Goal: Task Accomplishment & Management: Use online tool/utility

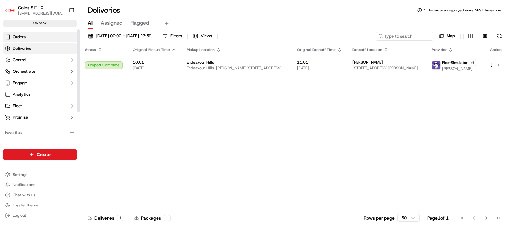
click at [28, 34] on link "Orders" at bounding box center [40, 37] width 75 height 10
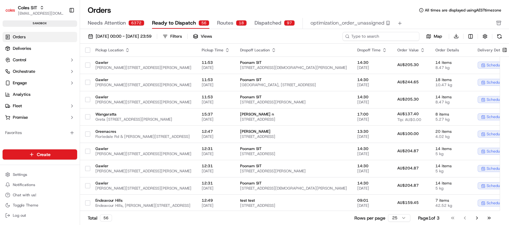
paste input "232122600"
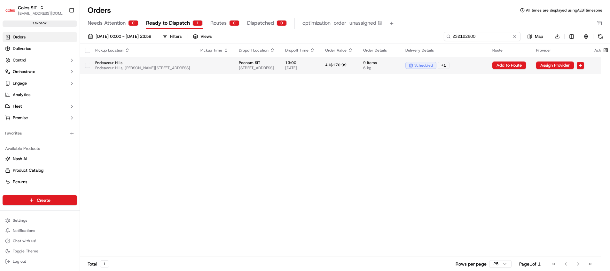
type input "232122600"
click at [395, 70] on span "6 kg" at bounding box center [379, 67] width 32 height 5
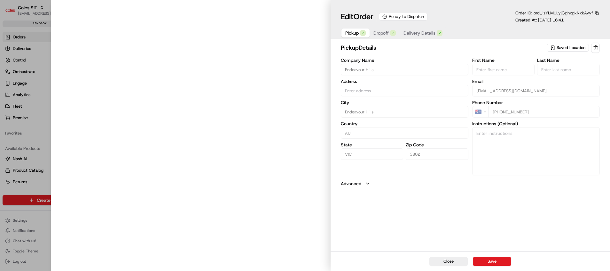
type input "Endeavour Hills, [PERSON_NAME][STREET_ADDRESS]"
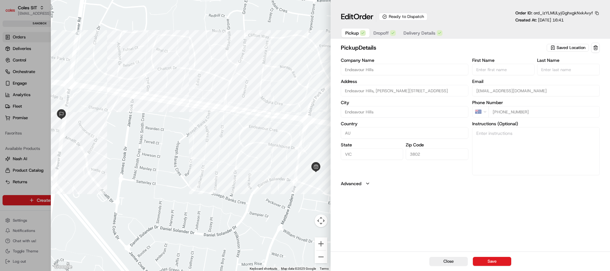
click at [508, 48] on span "Saved Location" at bounding box center [571, 48] width 29 height 6
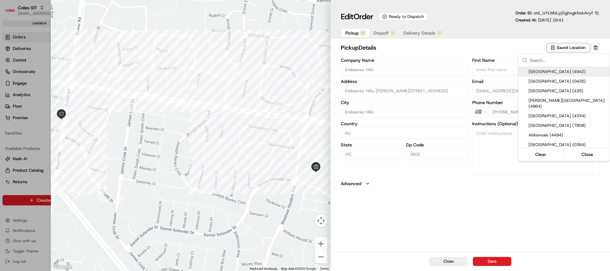
click at [384, 33] on div at bounding box center [305, 135] width 610 height 271
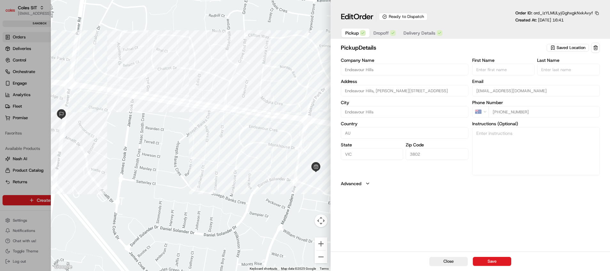
click at [381, 33] on span "Dropoff" at bounding box center [381, 33] width 15 height 6
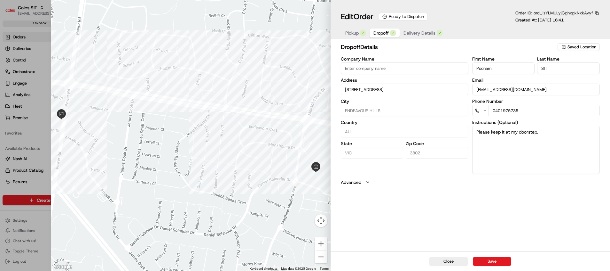
drag, startPoint x: 477, startPoint y: 90, endPoint x: 489, endPoint y: 90, distance: 12.8
click at [489, 90] on input "[EMAIL_ADDRESS][DOMAIN_NAME]" at bounding box center [536, 89] width 128 height 12
click at [508, 79] on label "Email" at bounding box center [536, 80] width 128 height 4
click at [508, 83] on input "[EMAIL_ADDRESS][DOMAIN_NAME]" at bounding box center [536, 89] width 128 height 12
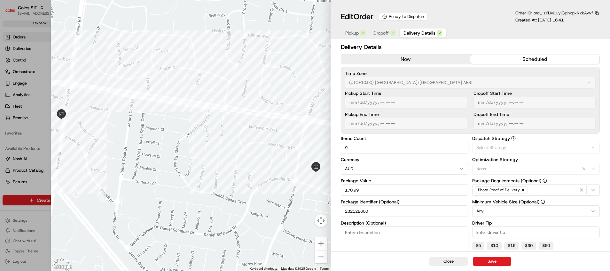
click at [427, 32] on span "Delivery Details" at bounding box center [420, 33] width 32 height 6
click at [310, 76] on div at bounding box center [191, 135] width 280 height 271
click at [44, 110] on div at bounding box center [305, 135] width 610 height 271
type input "1"
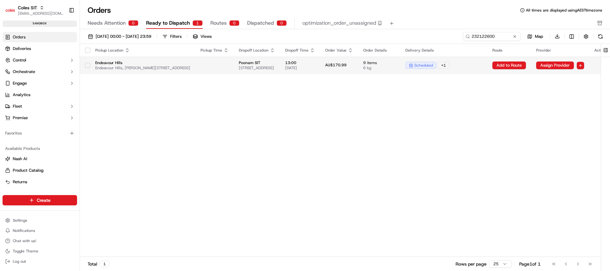
click at [315, 67] on span "[DATE]" at bounding box center [300, 67] width 30 height 5
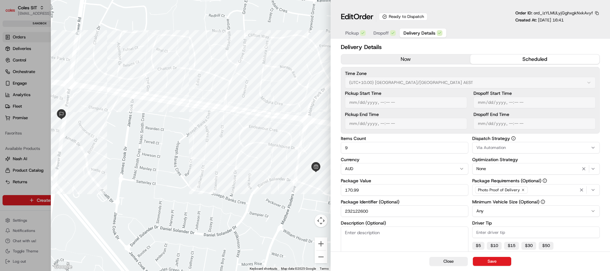
click at [37, 126] on div at bounding box center [305, 135] width 610 height 271
type input "1"
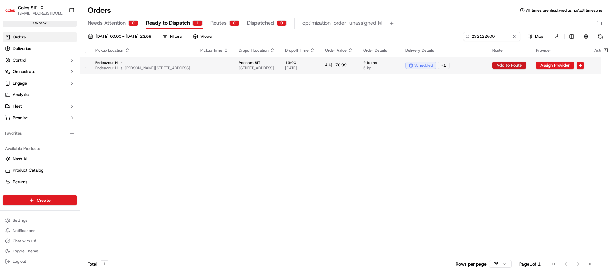
click at [508, 67] on button "Add to Route" at bounding box center [510, 65] width 34 height 8
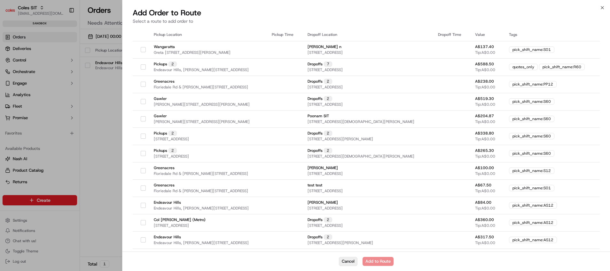
click at [345, 225] on button "Cancel" at bounding box center [348, 261] width 19 height 9
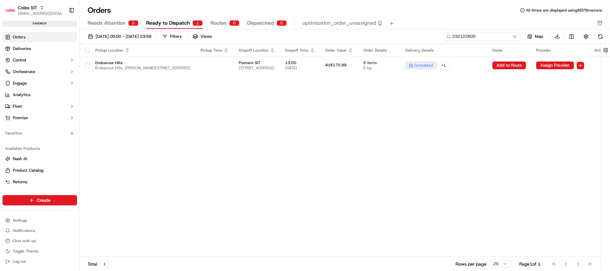
click at [489, 38] on input "232122600" at bounding box center [482, 36] width 77 height 9
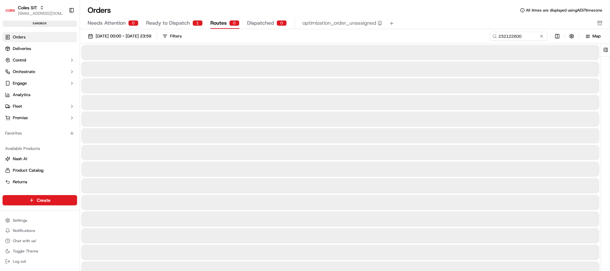
click at [222, 25] on span "Routes" at bounding box center [218, 23] width 16 height 8
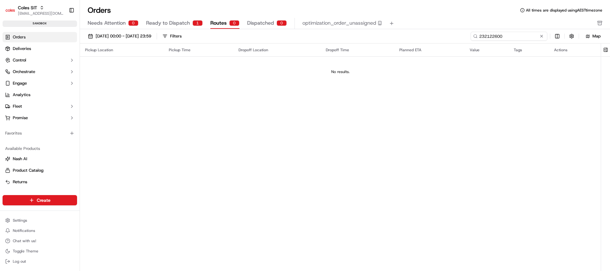
click at [508, 38] on input "232122600" at bounding box center [509, 36] width 77 height 9
click at [493, 37] on input "232122600" at bounding box center [509, 36] width 77 height 9
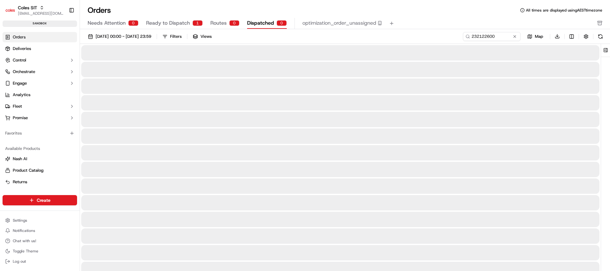
click at [261, 24] on span "Dispatched" at bounding box center [260, 23] width 27 height 8
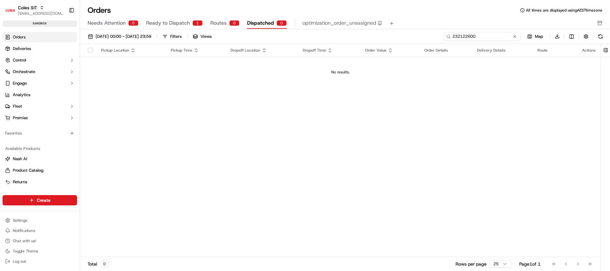
click at [499, 35] on input "232122600" at bounding box center [482, 36] width 77 height 9
click at [178, 24] on span "Ready to Dispatch" at bounding box center [168, 23] width 44 height 8
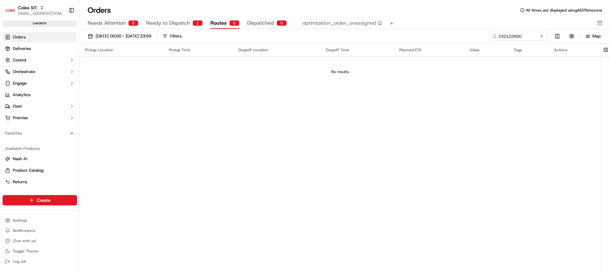
click at [217, 24] on span "Routes" at bounding box center [218, 23] width 16 height 8
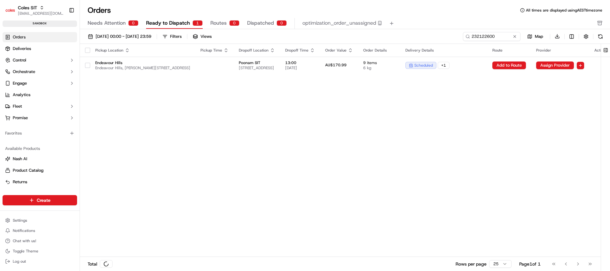
click at [178, 25] on span "Ready to Dispatch" at bounding box center [168, 23] width 44 height 8
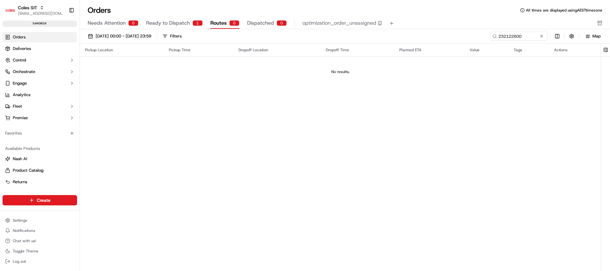
click at [218, 25] on span "Routes" at bounding box center [218, 23] width 16 height 8
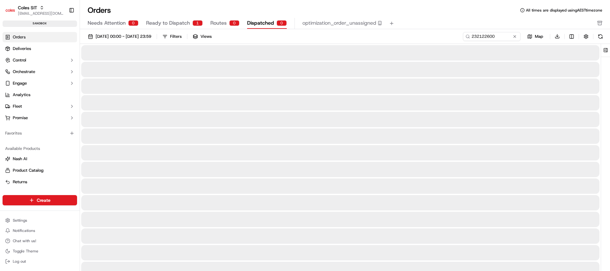
click at [264, 25] on span "Dispatched" at bounding box center [260, 23] width 27 height 8
click at [166, 26] on span "Ready to Dispatch" at bounding box center [168, 23] width 44 height 8
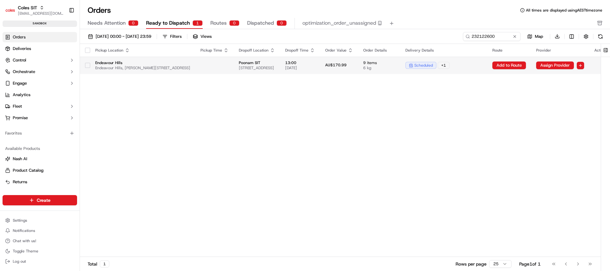
click at [450, 64] on div "+ 1" at bounding box center [444, 65] width 12 height 7
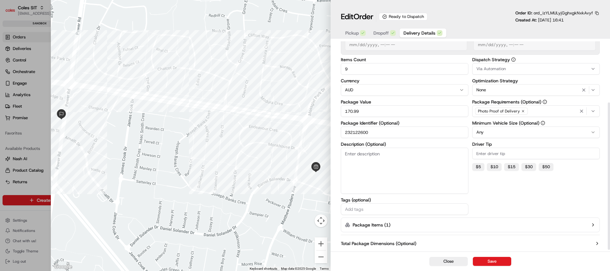
scroll to position [89, 0]
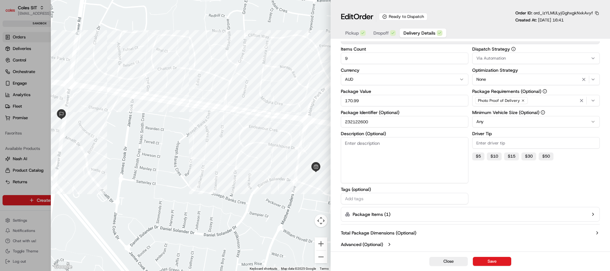
click at [43, 156] on div at bounding box center [305, 135] width 610 height 271
type input "1"
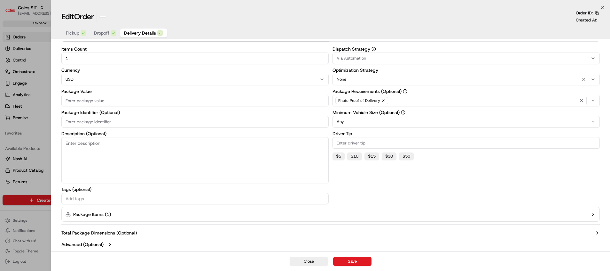
scroll to position [23, 0]
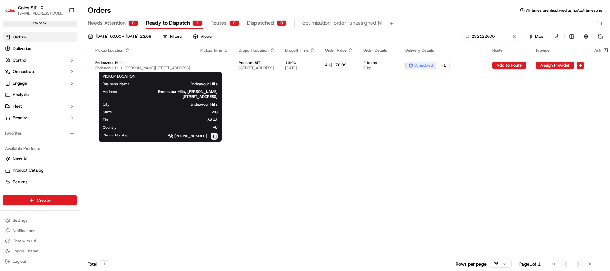
click at [215, 136] on button at bounding box center [214, 135] width 7 height 7
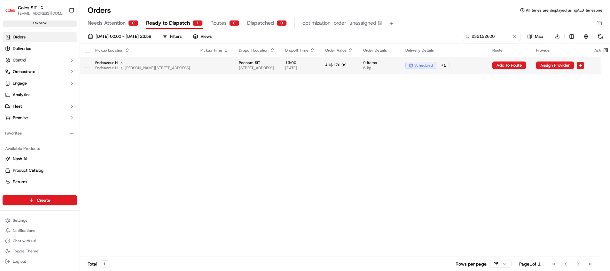
click at [115, 65] on span "Endeavour Hills, [PERSON_NAME][STREET_ADDRESS]" at bounding box center [142, 67] width 95 height 5
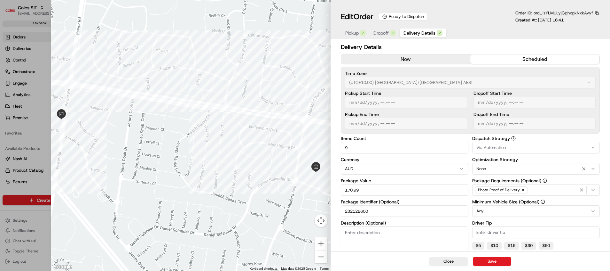
click at [44, 83] on div at bounding box center [305, 135] width 610 height 271
type input "1"
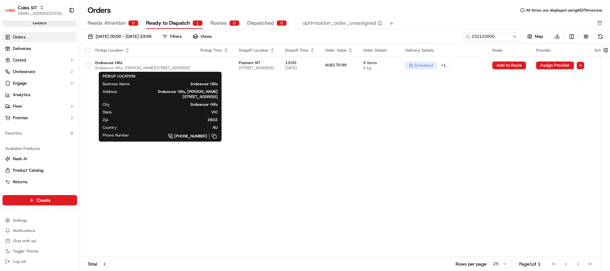
click at [169, 136] on icon at bounding box center [170, 135] width 5 height 5
click at [117, 64] on span "Endeavour Hills" at bounding box center [142, 62] width 95 height 5
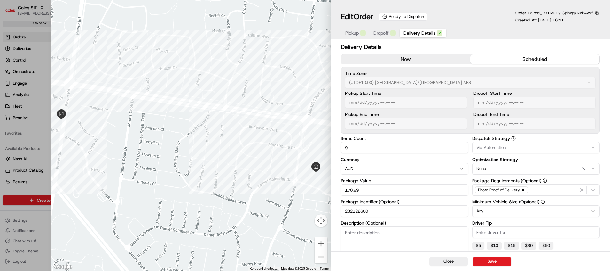
click at [44, 48] on div at bounding box center [305, 135] width 610 height 271
type input "1"
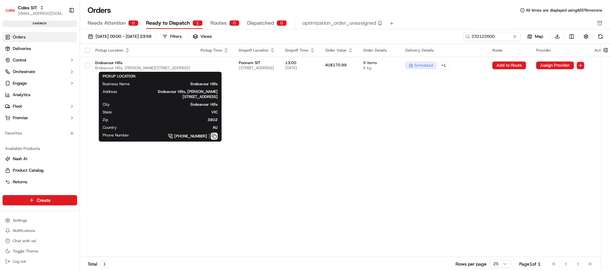
click at [216, 137] on button at bounding box center [214, 135] width 7 height 7
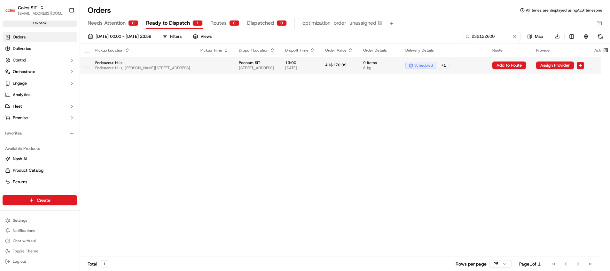
click at [89, 67] on button "button" at bounding box center [87, 65] width 5 height 5
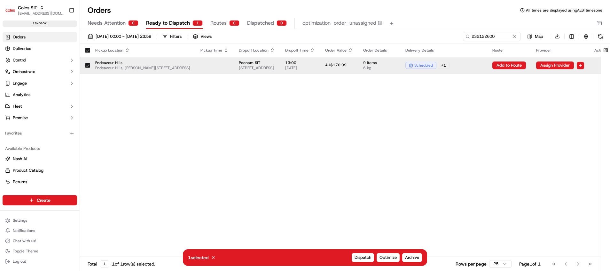
click at [508, 164] on div "Pickup Location Pickup Time Dropoff Location Dropoff Time Order Value Order Det…" at bounding box center [347, 150] width 534 height 213
click at [481, 122] on div "Pickup Location Pickup Time Dropoff Location Dropoff Time Order Value Order Det…" at bounding box center [347, 150] width 534 height 213
click at [37, 115] on button "Promise" at bounding box center [40, 118] width 75 height 10
click at [485, 38] on input "232122600" at bounding box center [482, 36] width 77 height 9
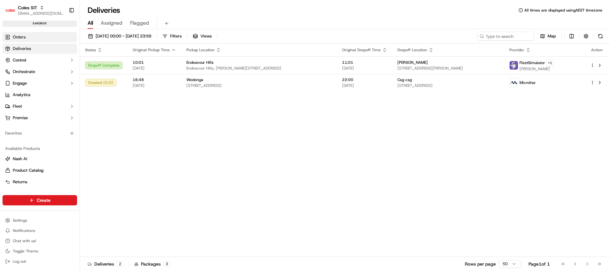
click at [36, 38] on link "Orders" at bounding box center [40, 37] width 75 height 10
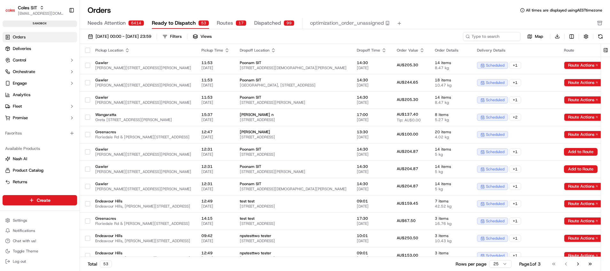
click at [175, 25] on span "Ready to Dispatch" at bounding box center [174, 23] width 44 height 8
click at [481, 36] on input at bounding box center [482, 36] width 77 height 9
paste input "232122600"
type input "232122600"
click at [481, 36] on input "232122600" at bounding box center [482, 36] width 77 height 9
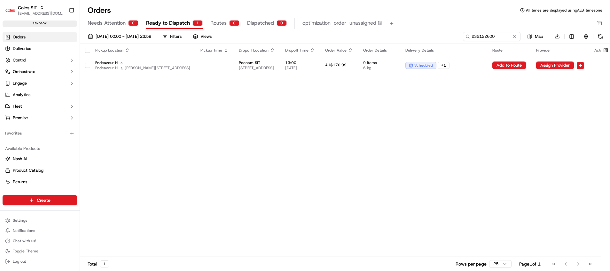
click at [216, 21] on span "Routes" at bounding box center [218, 23] width 16 height 8
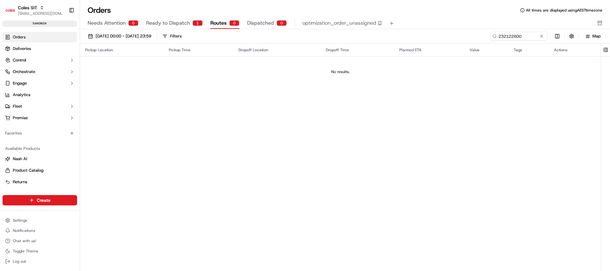
click at [260, 22] on span "Dispatched" at bounding box center [260, 23] width 27 height 8
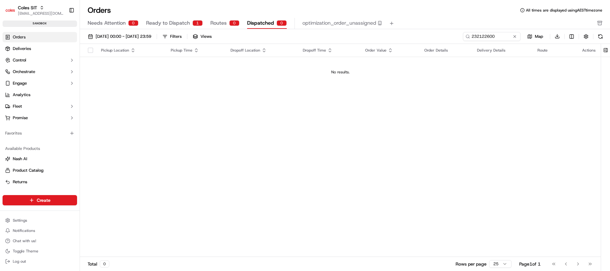
click at [222, 19] on span "Routes" at bounding box center [218, 23] width 16 height 8
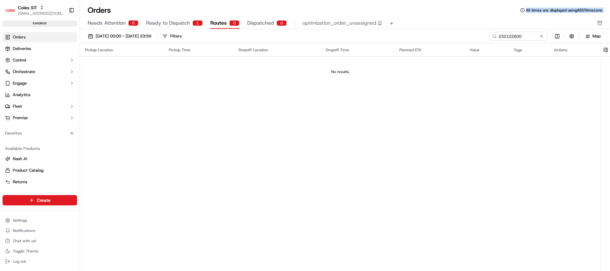
click at [167, 17] on div "Orders All times are displayed using AEST timezone Needs Attention 0 Ready to D…" at bounding box center [345, 17] width 530 height 24
drag, startPoint x: 167, startPoint y: 17, endPoint x: 99, endPoint y: 21, distance: 67.3
click at [99, 21] on span "Needs Attention" at bounding box center [107, 23] width 38 height 8
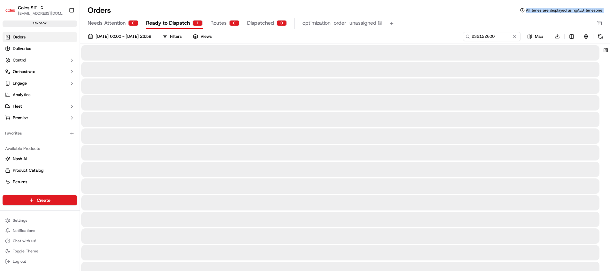
click at [164, 21] on span "Ready to Dispatch" at bounding box center [168, 23] width 44 height 8
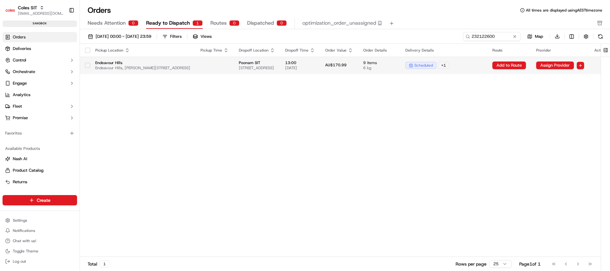
click at [433, 67] on span "scheduled" at bounding box center [423, 65] width 19 height 5
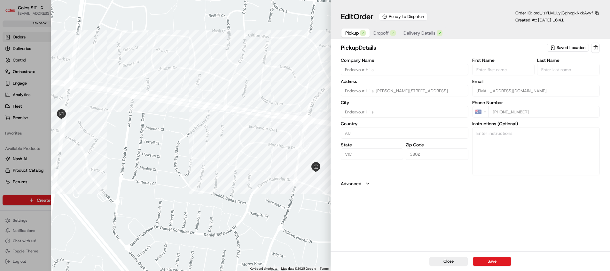
click at [416, 31] on span "Delivery Details" at bounding box center [420, 33] width 32 height 6
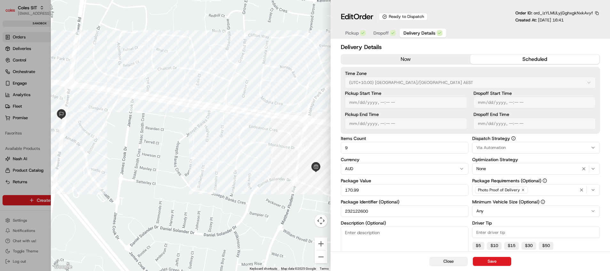
click at [451, 263] on button "Close" at bounding box center [449, 261] width 38 height 9
type input "1"
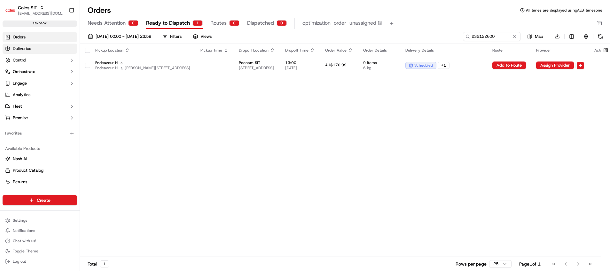
click at [28, 48] on span "Deliveries" at bounding box center [22, 49] width 18 height 6
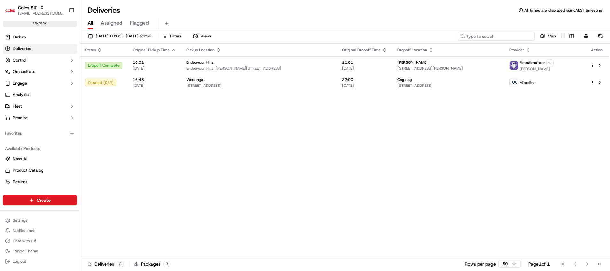
click at [510, 35] on input at bounding box center [496, 36] width 77 height 9
paste input "232122600"
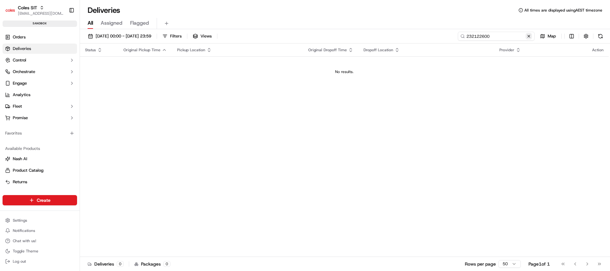
type input "232122600"
click at [529, 35] on button at bounding box center [529, 36] width 6 height 6
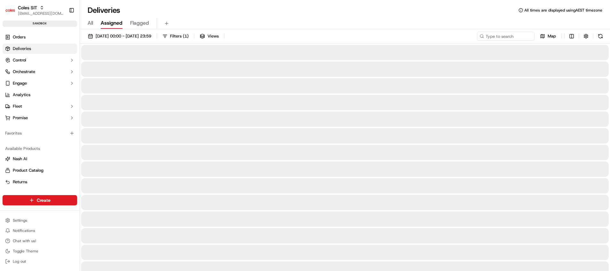
click at [108, 19] on button "Assigned" at bounding box center [112, 23] width 22 height 11
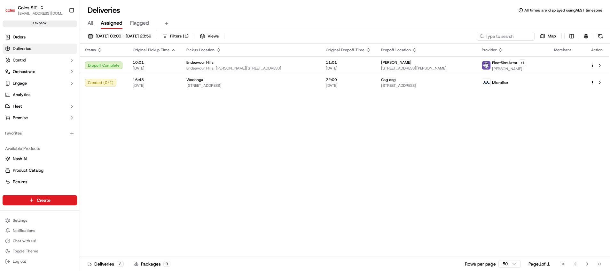
click at [504, 42] on div "16/09/2025 00:00 - 16/09/2025 23:59 Filters ( 1 ) Views Map" at bounding box center [345, 38] width 530 height 12
click at [501, 38] on input at bounding box center [496, 36] width 77 height 9
paste input "232122600"
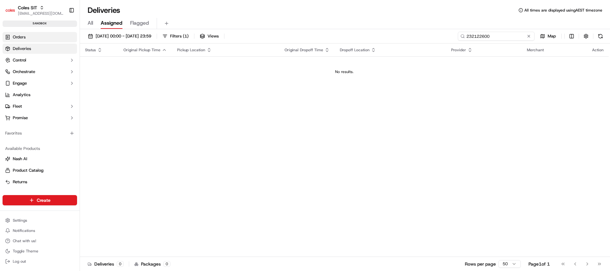
type input "232122600"
click at [31, 41] on link "Orders" at bounding box center [40, 37] width 75 height 10
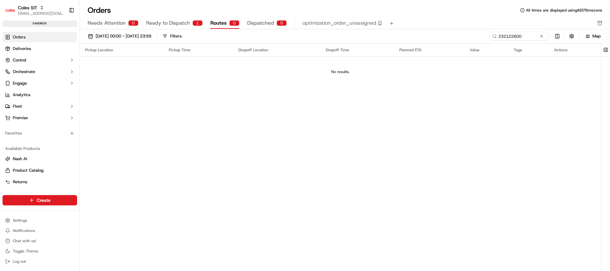
click at [227, 21] on button "Routes 0" at bounding box center [224, 23] width 29 height 11
click at [27, 49] on span "Deliveries" at bounding box center [22, 49] width 18 height 6
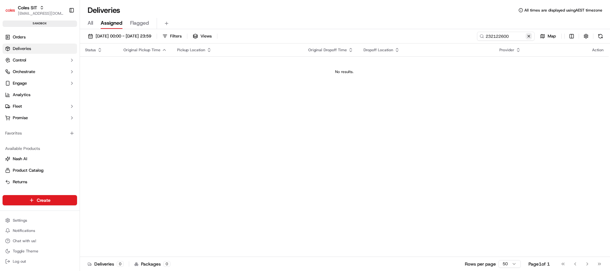
click at [532, 37] on button at bounding box center [529, 36] width 6 height 6
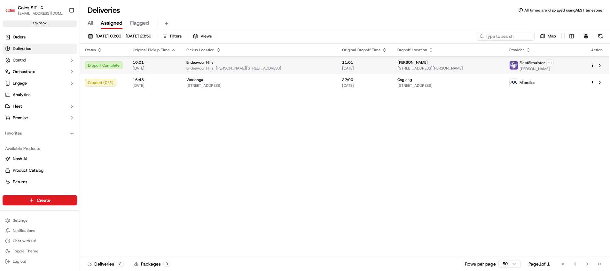
click at [203, 66] on span "Endeavour Hills, [PERSON_NAME][STREET_ADDRESS]" at bounding box center [259, 68] width 146 height 5
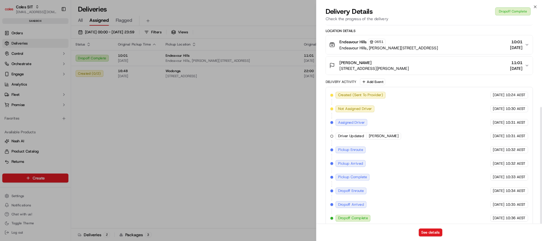
scroll to position [160, 0]
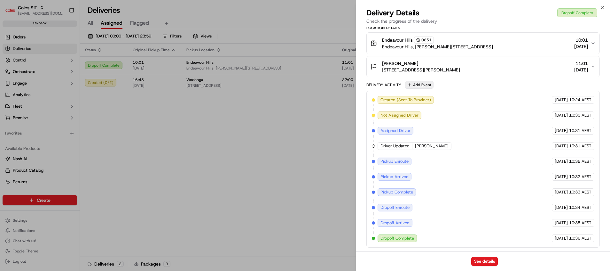
click at [428, 83] on button "Add Event" at bounding box center [419, 85] width 28 height 8
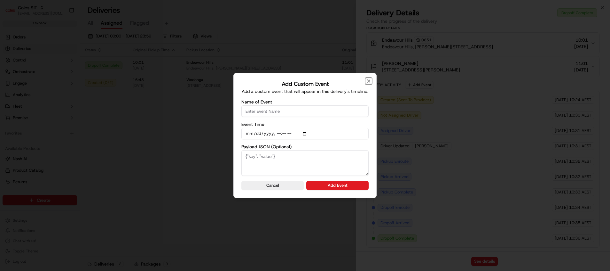
click at [370, 80] on icon "button" at bounding box center [368, 80] width 5 height 5
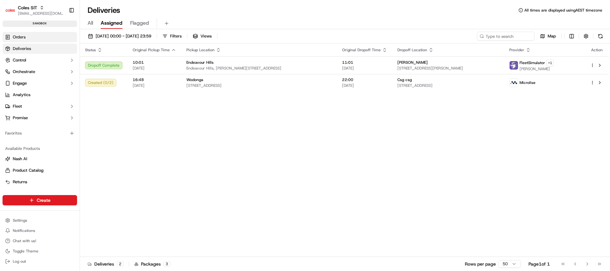
click at [31, 40] on link "Orders" at bounding box center [40, 37] width 75 height 10
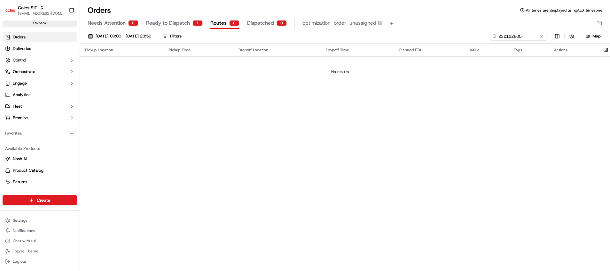
click at [174, 21] on span "Ready to Dispatch" at bounding box center [168, 23] width 44 height 8
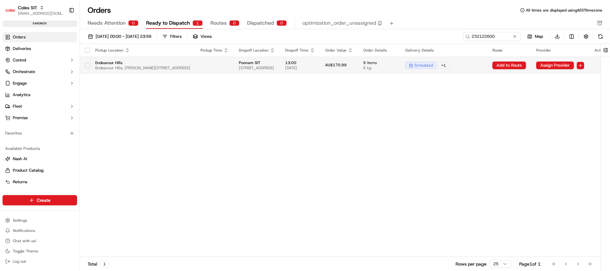
click at [320, 71] on td "13:00 17/09/2025" at bounding box center [300, 65] width 40 height 17
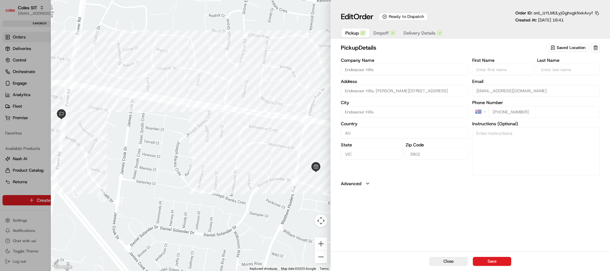
click at [40, 136] on div at bounding box center [305, 135] width 610 height 271
type input "+1"
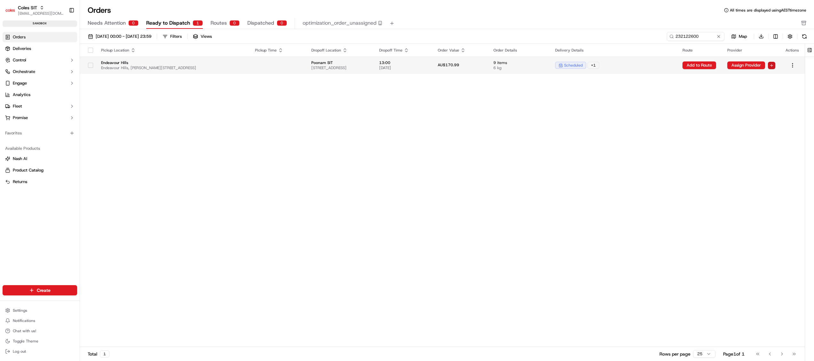
click at [610, 67] on html "Coles SIT poonam.yadav@coles.com.au Toggle Sidebar sandbox Orders Deliveries Co…" at bounding box center [407, 180] width 814 height 361
click at [610, 100] on html "Coles SIT poonam.yadav@coles.com.au Toggle Sidebar sandbox Orders Deliveries Co…" at bounding box center [407, 180] width 814 height 361
click at [610, 67] on html "Coles SIT poonam.yadav@coles.com.au Toggle Sidebar sandbox Orders Deliveries Co…" at bounding box center [407, 180] width 814 height 361
click at [610, 95] on div "Assign Provider" at bounding box center [778, 96] width 68 height 10
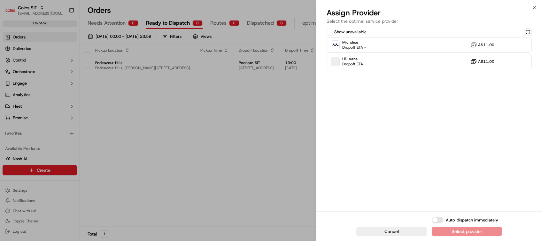
click at [333, 33] on button "Show unavailable" at bounding box center [330, 32] width 6 height 6
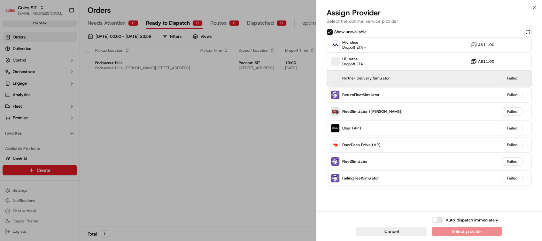
click at [337, 79] on span at bounding box center [335, 78] width 8 height 9
click at [358, 78] on span "Partner Delivery Simulator" at bounding box center [367, 77] width 48 height 5
click at [338, 78] on span at bounding box center [335, 78] width 8 height 9
click at [364, 80] on span "Partner Delivery Simulator" at bounding box center [367, 77] width 48 height 5
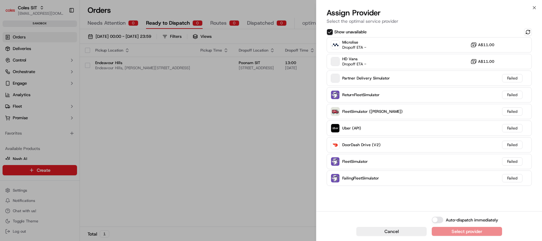
click at [375, 206] on div "Show unavailable Microlise Dropoff ETA - A$11.00 HD Vans Dropoff ETA - A$11.00 …" at bounding box center [430, 119] width 226 height 184
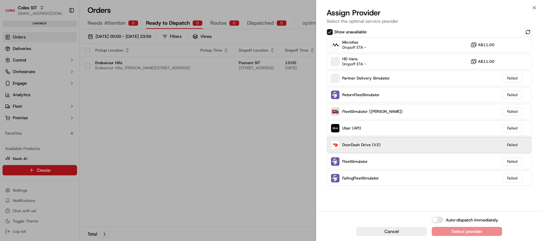
click at [348, 145] on span "DoorDash Drive (V2)" at bounding box center [362, 144] width 38 height 5
click at [345, 146] on span "DoorDash Drive (V2)" at bounding box center [362, 144] width 38 height 5
click at [335, 144] on img at bounding box center [335, 144] width 8 height 8
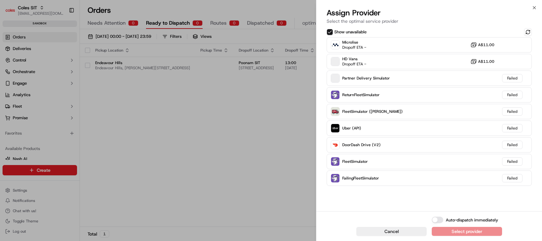
click at [331, 33] on button "Show unavailable" at bounding box center [330, 32] width 6 height 6
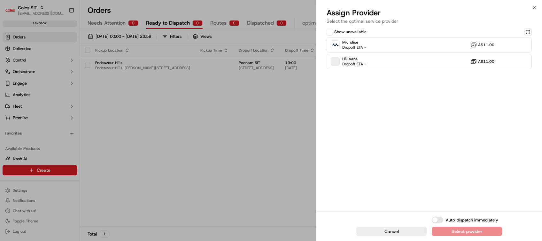
click at [331, 33] on button "Show unavailable" at bounding box center [330, 32] width 6 height 6
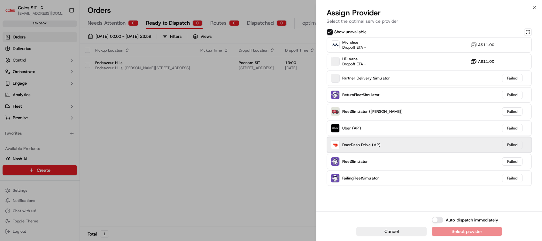
click at [351, 142] on span "DoorDash Drive (V2)" at bounding box center [362, 144] width 38 height 5
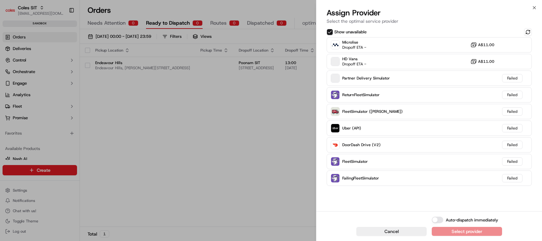
click at [455, 230] on div "Auto-dispatch immediately Select provider" at bounding box center [467, 225] width 70 height 19
click at [438, 219] on button "Auto-dispatch immediately" at bounding box center [438, 219] width 12 height 6
click at [434, 219] on button "Auto-dispatch immediately" at bounding box center [438, 219] width 12 height 6
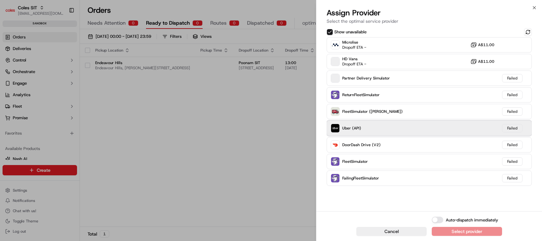
click at [362, 128] on div "Uber (API) Failed" at bounding box center [429, 127] width 205 height 15
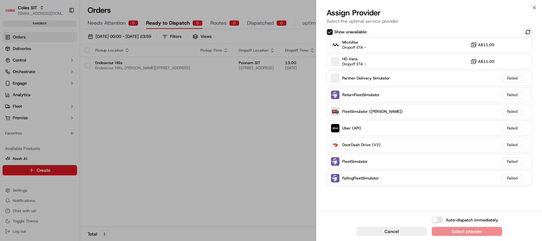
click at [528, 32] on button at bounding box center [529, 32] width 8 height 8
click at [533, 8] on icon "button" at bounding box center [534, 7] width 5 height 5
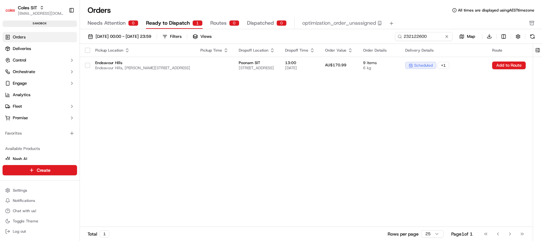
click at [489, 123] on div "Pickup Location Pickup Time Dropoff Location Dropoff Time Order Value Order Det…" at bounding box center [347, 135] width 534 height 183
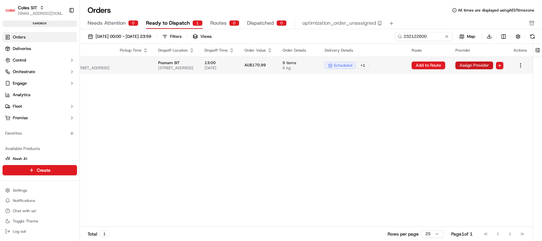
click at [476, 66] on button "Assign Provider" at bounding box center [475, 65] width 38 height 8
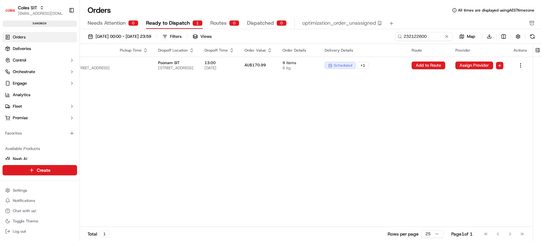
click at [361, 156] on div "Pickup Location Pickup Time Dropoff Location Dropoff Time Order Value Order Det…" at bounding box center [266, 135] width 534 height 183
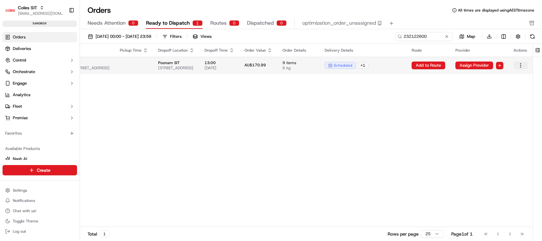
click at [525, 66] on html "Coles SIT poonam.yadav@coles.com.au Toggle Sidebar sandbox Orders Deliveries Co…" at bounding box center [271, 120] width 542 height 241
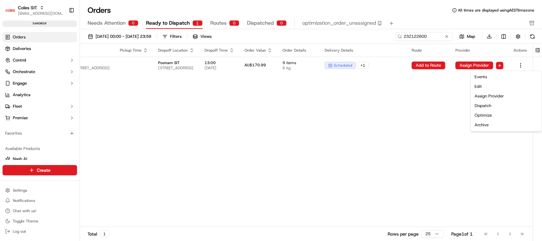
click at [418, 138] on html "Coles SIT poonam.yadav@coles.com.au Toggle Sidebar sandbox Orders Deliveries Co…" at bounding box center [271, 120] width 542 height 241
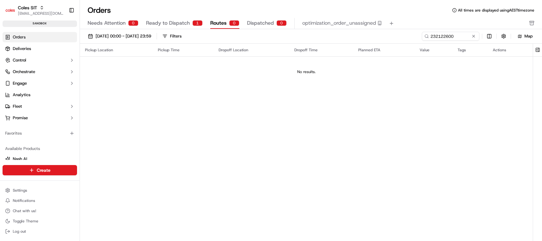
click at [221, 22] on span "Routes" at bounding box center [218, 23] width 16 height 8
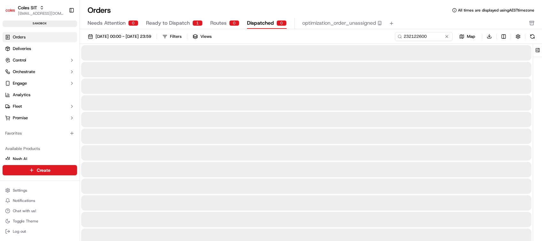
click at [255, 24] on span "Dispatched" at bounding box center [260, 23] width 27 height 8
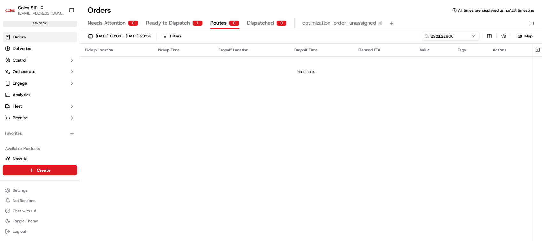
click at [215, 23] on span "Routes" at bounding box center [218, 23] width 16 height 8
click at [181, 23] on span "Ready to Dispatch" at bounding box center [168, 23] width 44 height 8
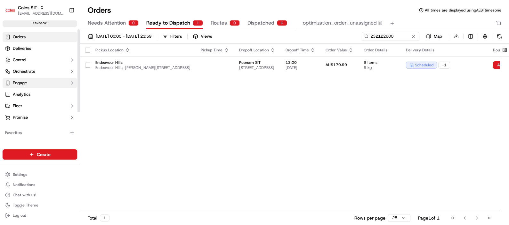
click at [31, 88] on button "Engage" at bounding box center [40, 83] width 75 height 10
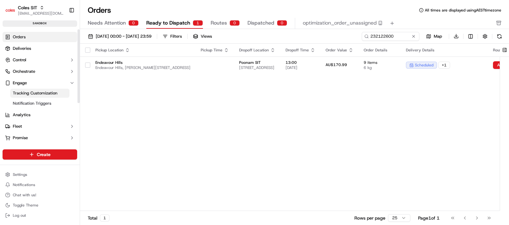
click at [57, 92] on span "Tracking Customization" at bounding box center [35, 94] width 44 height 6
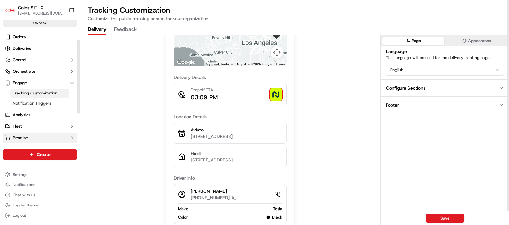
scroll to position [40, 0]
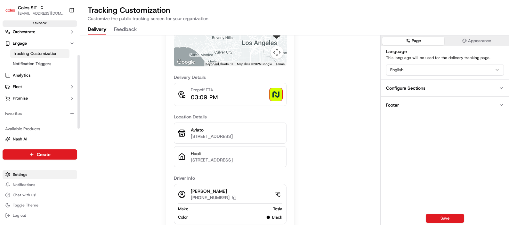
click at [26, 174] on html "Coles SIT poonam.yadav@coles.com.au Toggle Sidebar sandbox Orders Deliveries Co…" at bounding box center [254, 112] width 509 height 225
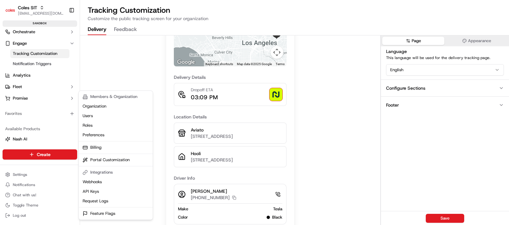
click at [118, 61] on html "Coles SIT poonam.yadav@coles.com.au Toggle Sidebar sandbox Orders Deliveries Co…" at bounding box center [254, 112] width 509 height 225
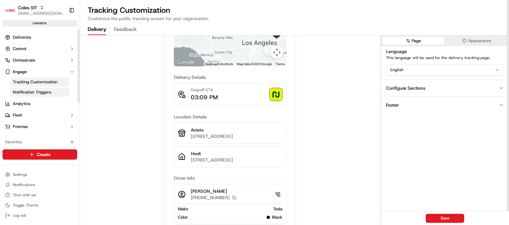
scroll to position [0, 0]
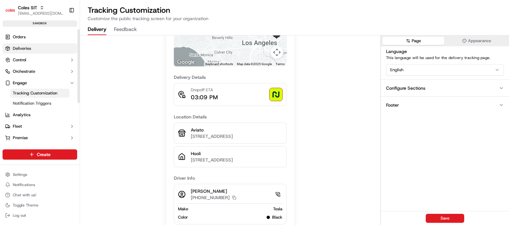
click at [26, 48] on span "Deliveries" at bounding box center [22, 49] width 18 height 6
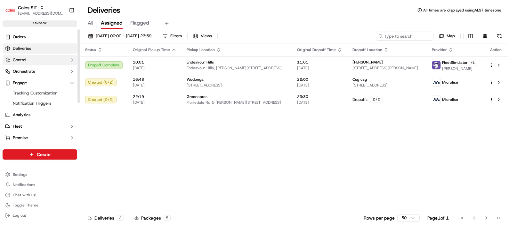
click at [25, 61] on span "Control" at bounding box center [19, 60] width 13 height 6
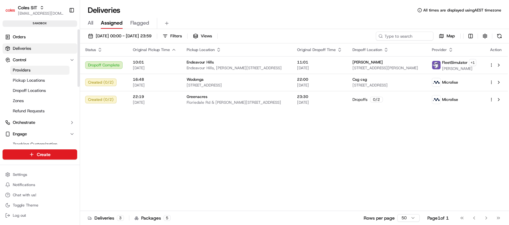
click at [29, 69] on span "Providers" at bounding box center [22, 70] width 18 height 6
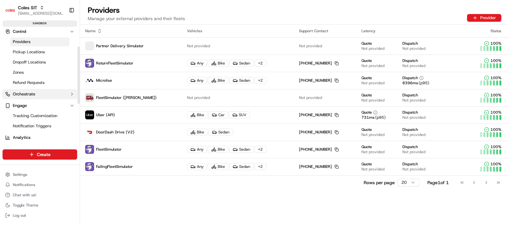
scroll to position [40, 0]
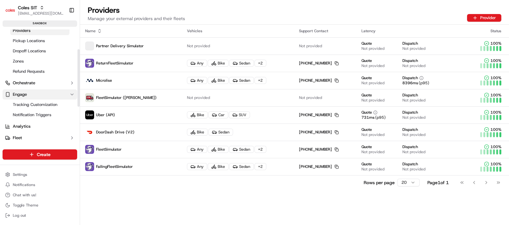
click at [23, 94] on span "Engage" at bounding box center [20, 95] width 14 height 6
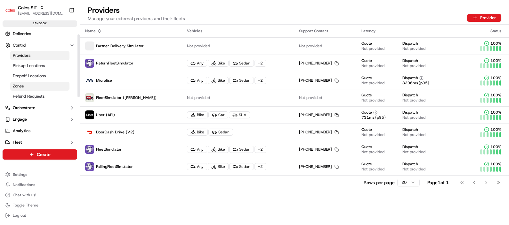
scroll to position [0, 0]
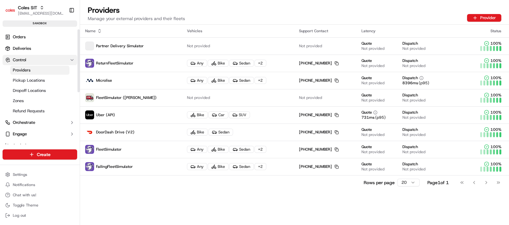
click at [19, 61] on span "Control" at bounding box center [19, 60] width 13 height 6
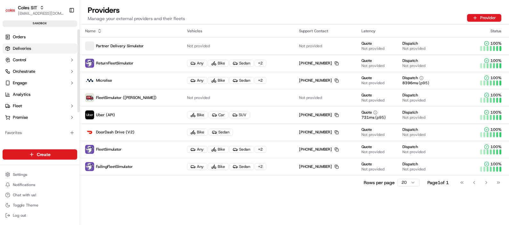
click at [20, 50] on span "Deliveries" at bounding box center [22, 49] width 18 height 6
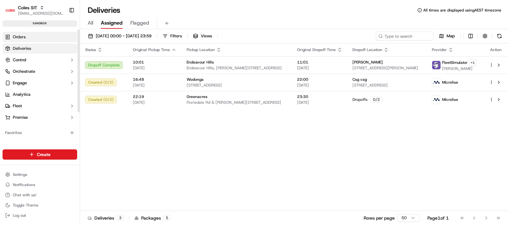
click at [20, 37] on span "Orders" at bounding box center [19, 37] width 13 height 6
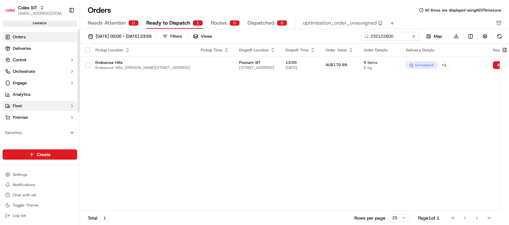
click at [26, 104] on button "Fleet" at bounding box center [40, 106] width 75 height 10
click at [26, 114] on span "Drivers" at bounding box center [19, 117] width 13 height 6
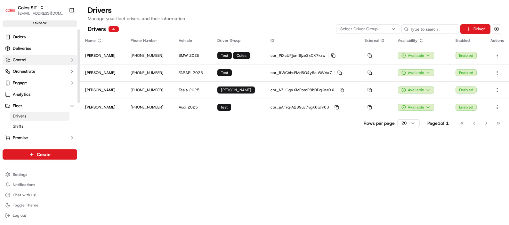
click at [23, 59] on span "Control" at bounding box center [19, 60] width 13 height 6
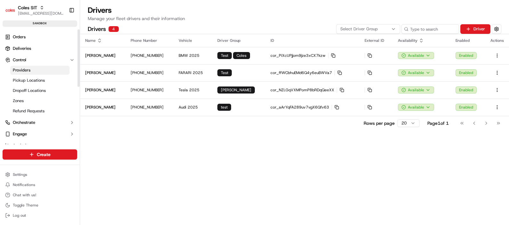
click at [23, 69] on span "Providers" at bounding box center [22, 70] width 18 height 6
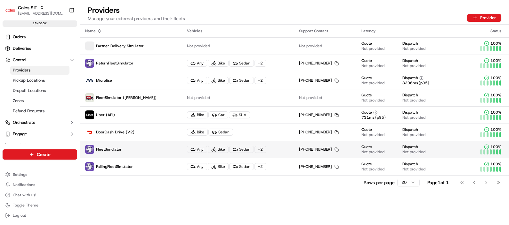
click at [103, 148] on span "FleetSimulator" at bounding box center [109, 149] width 26 height 5
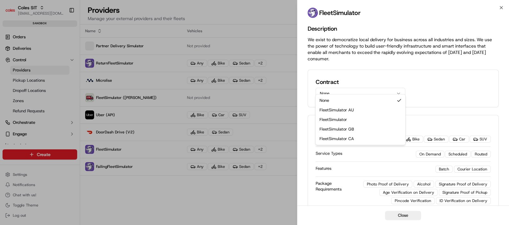
click at [325, 90] on button "None" at bounding box center [360, 94] width 90 height 12
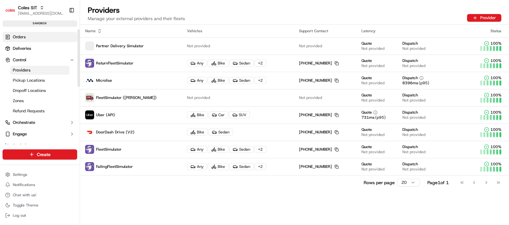
click at [32, 41] on link "Orders" at bounding box center [40, 37] width 75 height 10
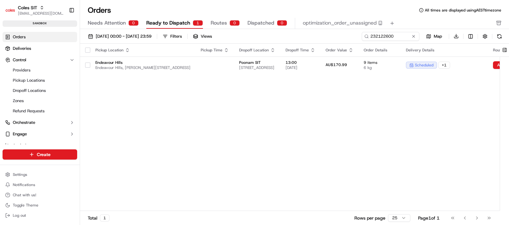
click at [217, 24] on span "Routes" at bounding box center [218, 23] width 16 height 8
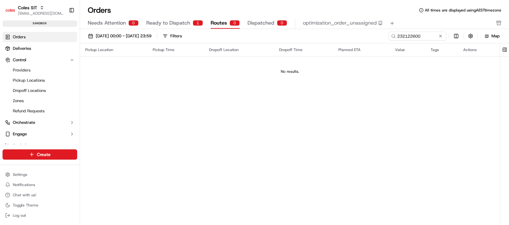
click at [252, 20] on span "Dispatched" at bounding box center [260, 23] width 27 height 8
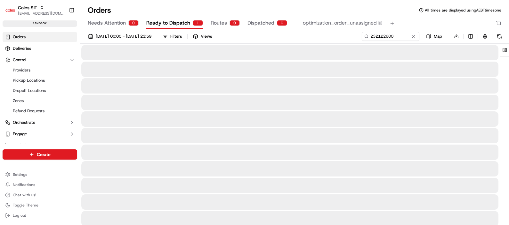
click at [155, 22] on span "Ready to Dispatch" at bounding box center [168, 23] width 44 height 8
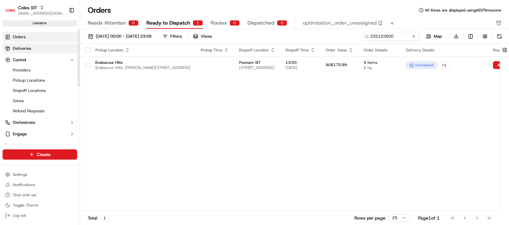
click at [22, 51] on span "Deliveries" at bounding box center [22, 49] width 18 height 6
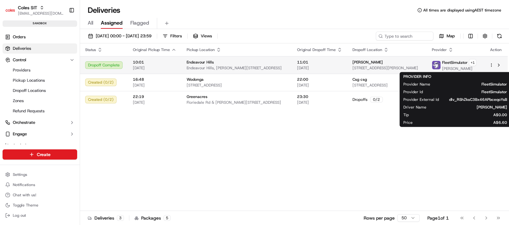
click at [450, 64] on span "FleetSimulator" at bounding box center [455, 62] width 26 height 5
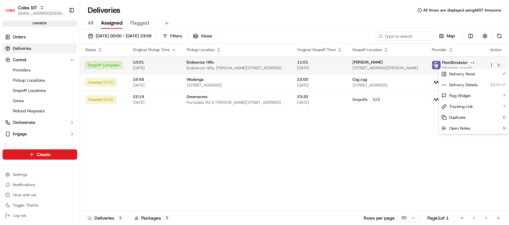
click at [491, 65] on html "Coles SIT poonam.yadav@coles.com.au Toggle Sidebar sandbox Orders Deliveries Co…" at bounding box center [254, 112] width 509 height 225
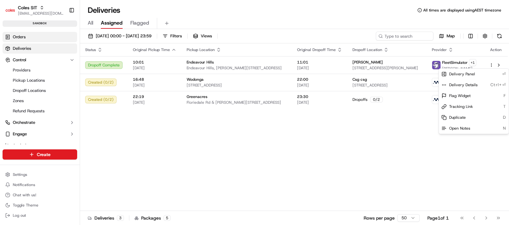
click at [15, 35] on html "Coles SIT poonam.yadav@coles.com.au Toggle Sidebar sandbox Orders Deliveries Co…" at bounding box center [254, 112] width 509 height 225
click at [17, 37] on span "Orders" at bounding box center [19, 37] width 13 height 6
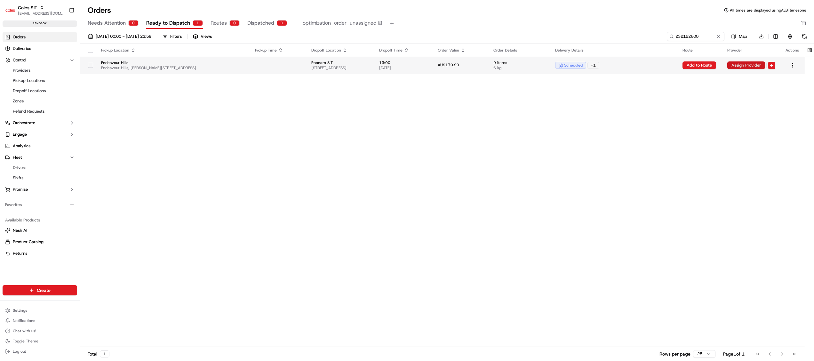
click at [610, 65] on button "Assign Provider" at bounding box center [746, 65] width 38 height 8
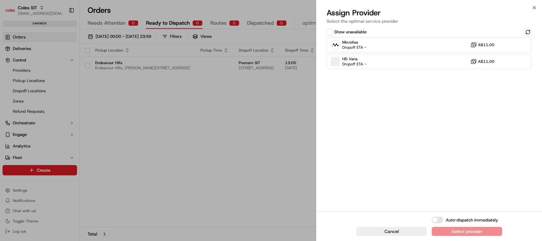
click at [333, 31] on button "Show unavailable" at bounding box center [330, 32] width 6 height 6
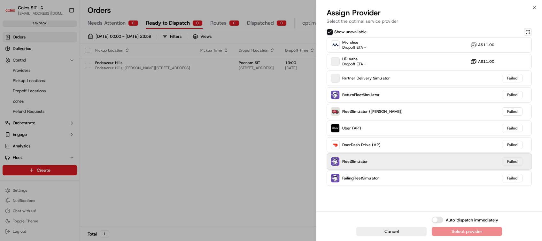
click at [370, 159] on div "FleetSimulator Failed" at bounding box center [429, 161] width 205 height 15
click at [371, 159] on div "FleetSimulator Failed" at bounding box center [429, 161] width 205 height 15
click at [370, 160] on div "FleetSimulator Failed" at bounding box center [429, 161] width 205 height 15
drag, startPoint x: 370, startPoint y: 160, endPoint x: 359, endPoint y: 162, distance: 11.2
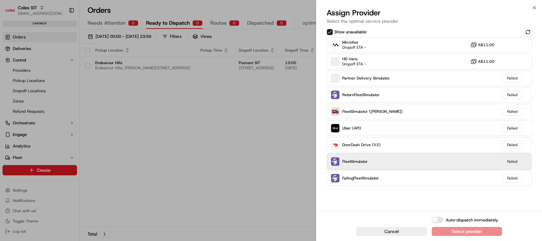
click at [370, 160] on div "FleetSimulator Failed" at bounding box center [429, 161] width 205 height 15
click at [333, 162] on img at bounding box center [335, 161] width 8 height 8
click at [333, 161] on img at bounding box center [335, 161] width 8 height 8
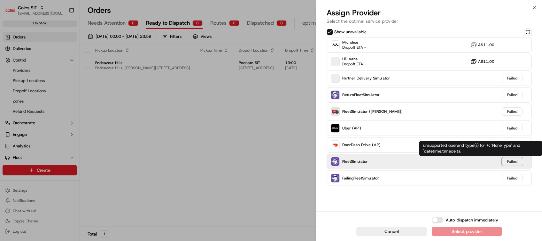
click at [513, 163] on div "Failed" at bounding box center [512, 161] width 20 height 8
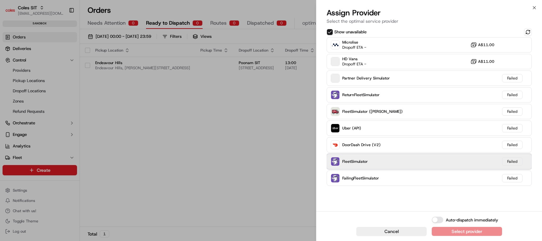
click at [360, 163] on span "FleetSimulator" at bounding box center [356, 161] width 26 height 5
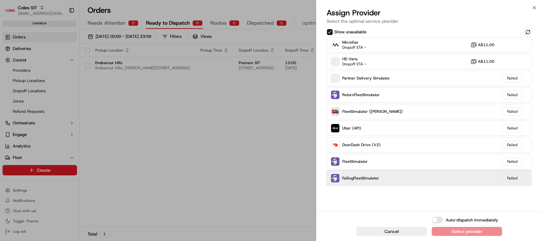
click at [361, 180] on span "FailingFleetSimulator" at bounding box center [361, 177] width 37 height 5
click at [362, 179] on span "FailingFleetSimulator" at bounding box center [361, 177] width 37 height 5
click at [379, 181] on div "FailingFleetSimulator Failed" at bounding box center [429, 177] width 205 height 15
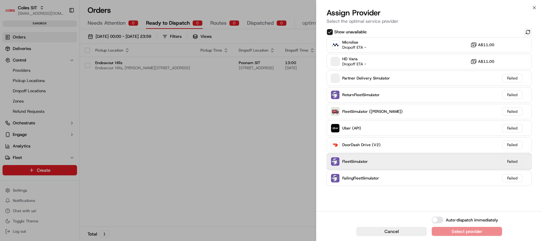
click at [353, 162] on span "FleetSimulator" at bounding box center [356, 161] width 26 height 5
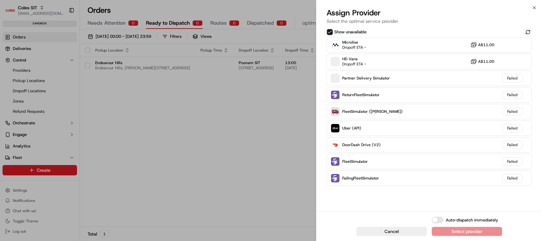
click at [447, 229] on div "Auto-dispatch immediately Select provider" at bounding box center [467, 225] width 70 height 19
click at [441, 218] on button "Auto-dispatch immediately" at bounding box center [438, 219] width 12 height 6
click at [455, 228] on div "Auto-dispatch immediately Select provider" at bounding box center [467, 225] width 70 height 19
drag, startPoint x: 455, startPoint y: 228, endPoint x: 435, endPoint y: 220, distance: 21.9
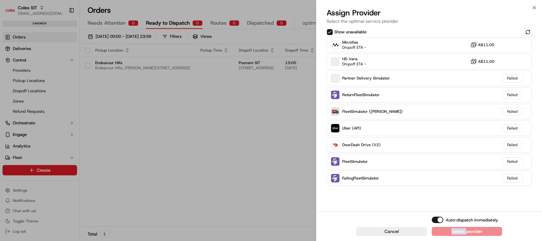
click at [435, 220] on button "Auto-dispatch immediately" at bounding box center [438, 219] width 12 height 6
click at [441, 218] on button "Auto-dispatch immediately" at bounding box center [438, 219] width 12 height 6
click at [452, 229] on div "Auto-dispatch immediately Select provider" at bounding box center [467, 225] width 70 height 19
click at [435, 220] on button "Auto-dispatch immediately" at bounding box center [438, 219] width 12 height 6
click at [443, 220] on button "Auto-dispatch immediately" at bounding box center [438, 219] width 12 height 6
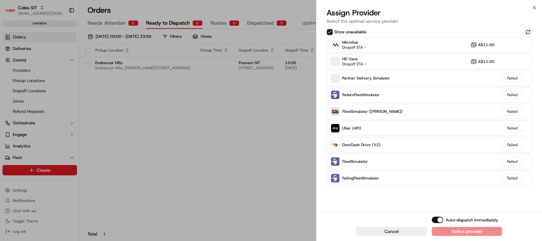
click at [464, 231] on div "Auto-dispatch immediately Select provider" at bounding box center [467, 225] width 70 height 19
click at [435, 220] on button "Auto-dispatch immediately" at bounding box center [438, 219] width 12 height 6
click at [440, 220] on button "Auto-dispatch immediately" at bounding box center [438, 219] width 12 height 6
click at [462, 232] on div "Auto-dispatch immediately Select provider" at bounding box center [467, 225] width 70 height 19
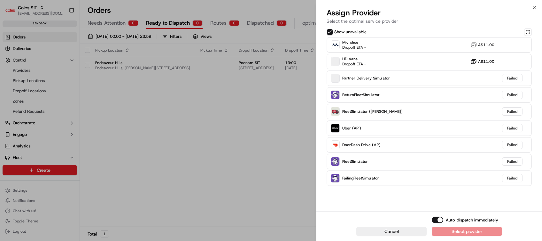
click at [435, 221] on button "Auto-dispatch immediately" at bounding box center [438, 219] width 12 height 6
click at [442, 221] on button "Auto-dispatch immediately" at bounding box center [438, 219] width 12 height 6
click at [406, 231] on button "Cancel" at bounding box center [392, 230] width 70 height 9
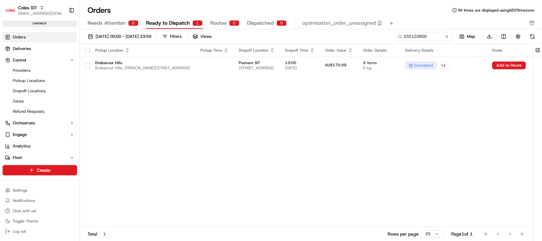
click at [430, 167] on div "Pickup Location Pickup Time Dropoff Location Dropoff Time Order Value Order Det…" at bounding box center [347, 135] width 534 height 183
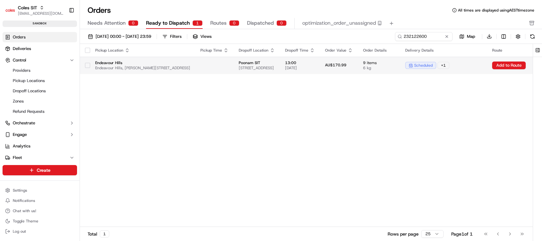
click at [87, 66] on button "button" at bounding box center [87, 65] width 5 height 5
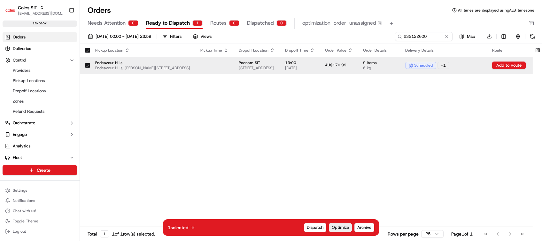
click at [342, 226] on span "Optimize" at bounding box center [340, 227] width 17 height 6
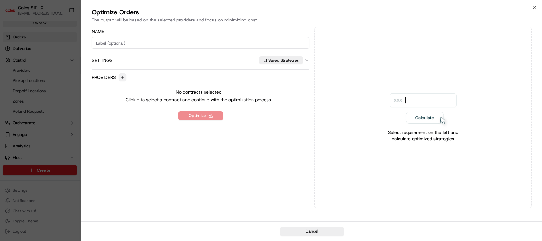
click at [123, 78] on button "button" at bounding box center [123, 77] width 8 height 8
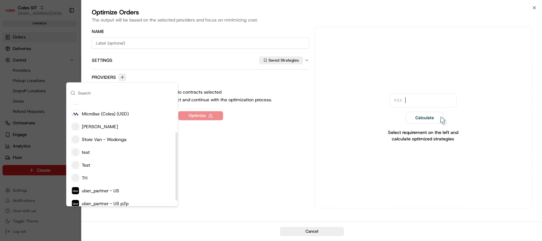
scroll to position [51, 0]
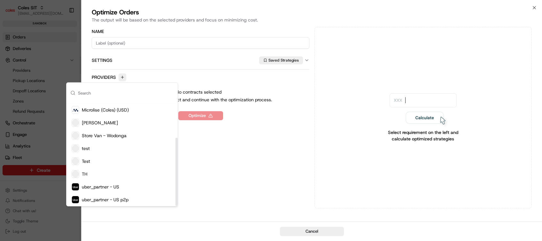
drag, startPoint x: 177, startPoint y: 128, endPoint x: 173, endPoint y: 170, distance: 41.4
click at [176, 170] on div "Suggestions" at bounding box center [177, 172] width 2 height 68
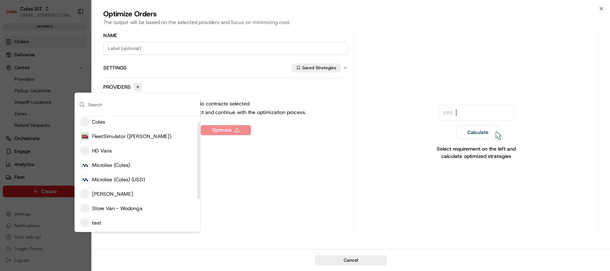
scroll to position [0, 0]
drag, startPoint x: 177, startPoint y: 181, endPoint x: 177, endPoint y: 136, distance: 45.7
click at [177, 136] on div "Suggestions" at bounding box center [177, 137] width 2 height 68
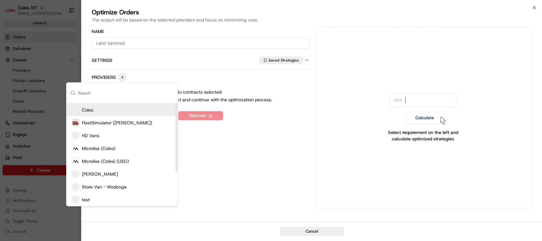
click at [103, 93] on input "text" at bounding box center [126, 93] width 96 height 20
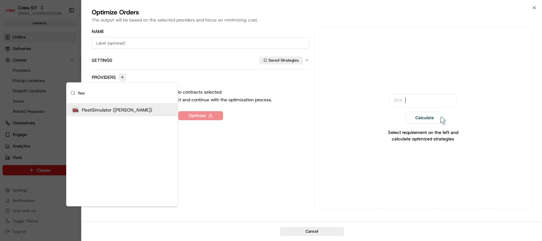
type input "flee"
click at [356, 123] on div "Select requirement on the left and calculate optimized strategies" at bounding box center [423, 117] width 217 height 181
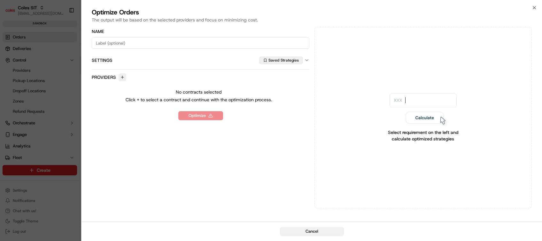
click at [322, 229] on button "Cancel" at bounding box center [312, 230] width 64 height 9
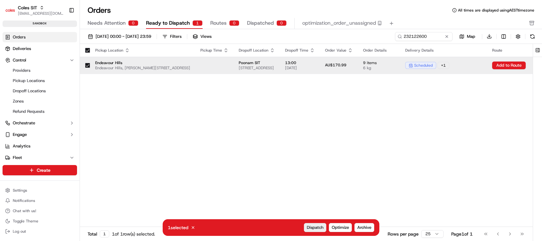
click at [320, 227] on span "Dispatch" at bounding box center [315, 227] width 17 height 6
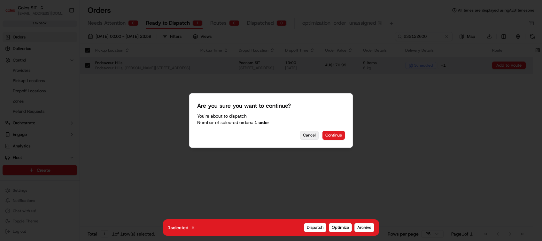
click at [312, 138] on button "Cancel" at bounding box center [309, 134] width 19 height 9
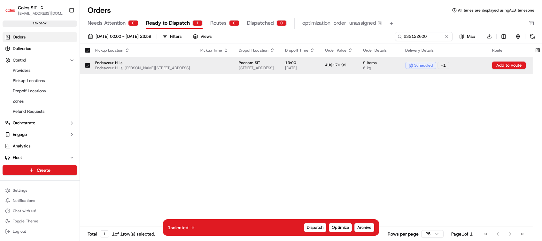
click at [320, 197] on div "Pickup Location Pickup Time Dropoff Location Dropoff Time Order Value Order Det…" at bounding box center [347, 135] width 534 height 183
click at [377, 104] on div "Pickup Location Pickup Time Dropoff Location Dropoff Time Order Value Order Det…" at bounding box center [347, 135] width 534 height 183
click at [193, 227] on icon at bounding box center [193, 227] width 4 height 4
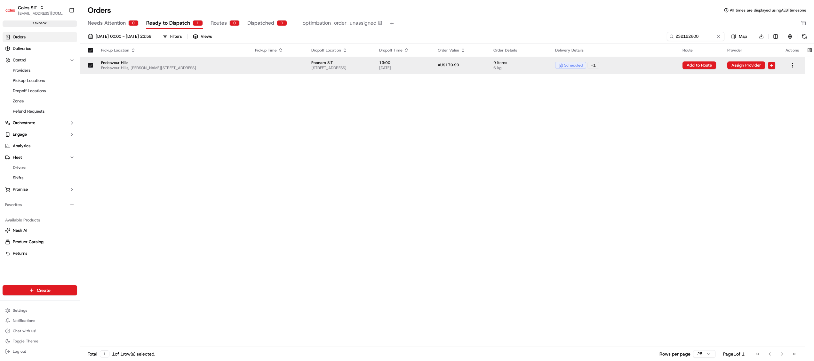
drag, startPoint x: 702, startPoint y: 131, endPoint x: 658, endPoint y: 167, distance: 56.6
click at [610, 167] on div "Pickup Location Pickup Time Dropoff Location Dropoff Time Order Value Order Det…" at bounding box center [442, 195] width 724 height 303
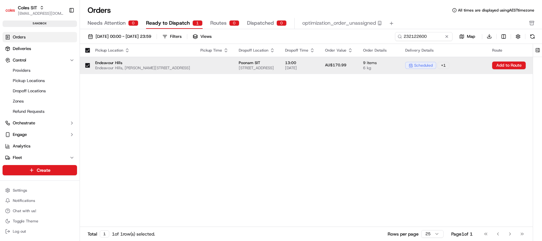
drag, startPoint x: 660, startPoint y: 163, endPoint x: 270, endPoint y: 111, distance: 393.9
click at [270, 111] on div "Pickup Location Pickup Time Dropoff Location Dropoff Time Order Value Order Det…" at bounding box center [347, 135] width 534 height 183
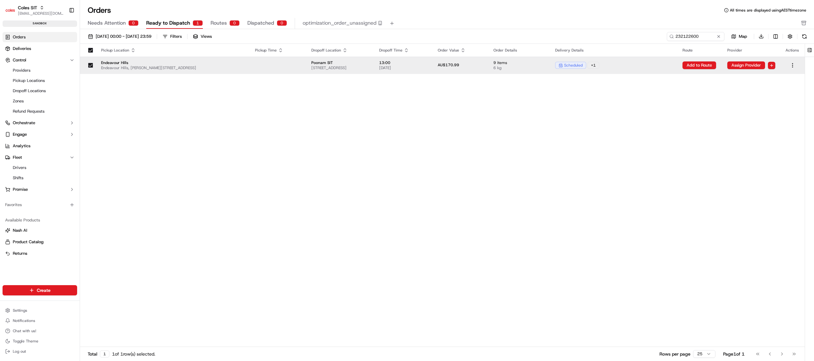
click at [610, 177] on div "Pickup Location Pickup Time Dropoff Location Dropoff Time Order Value Order Det…" at bounding box center [442, 195] width 724 height 303
click at [610, 65] on html "Coles SIT poonam.yadav@coles.com.au Toggle Sidebar sandbox Orders Deliveries Co…" at bounding box center [407, 180] width 814 height 361
click at [610, 66] on html "Coles SIT poonam.yadav@coles.com.au Toggle Sidebar sandbox Orders Deliveries Co…" at bounding box center [407, 180] width 814 height 361
click at [610, 66] on button "Assign Provider" at bounding box center [746, 65] width 38 height 8
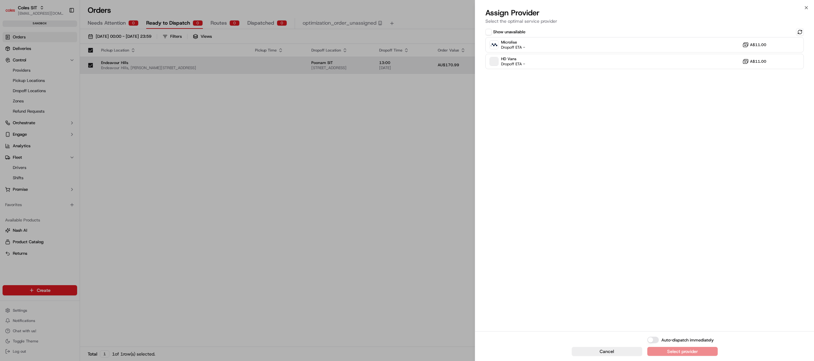
click at [488, 34] on button "Show unavailable" at bounding box center [488, 32] width 6 height 6
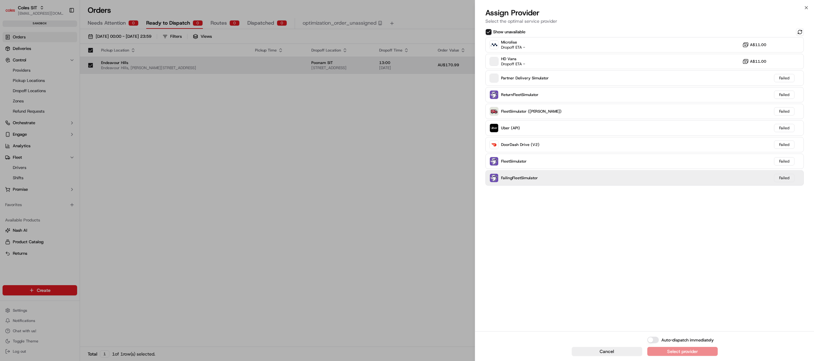
type button "on"
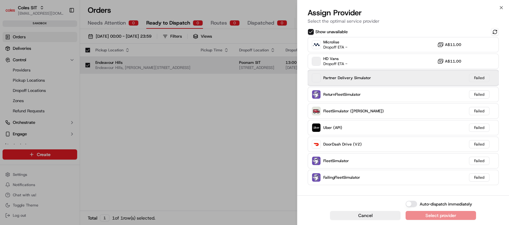
click at [332, 78] on span "Partner Delivery Simulator" at bounding box center [347, 77] width 48 height 5
click at [315, 77] on span at bounding box center [316, 78] width 8 height 9
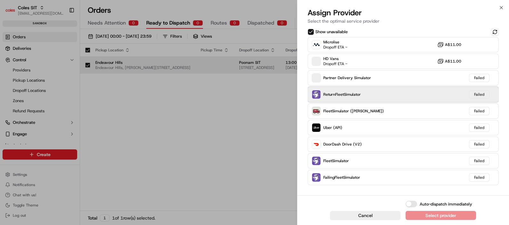
click at [327, 94] on span "ReturnFleetSimulator" at bounding box center [341, 94] width 37 height 5
click at [326, 94] on span "ReturnFleetSimulator" at bounding box center [341, 94] width 37 height 5
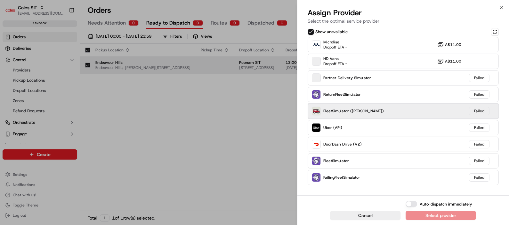
click at [320, 110] on div "FleetSimulator ([PERSON_NAME])" at bounding box center [348, 111] width 72 height 9
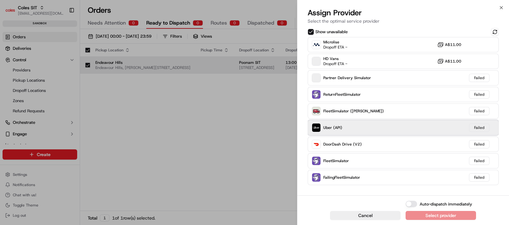
click at [331, 128] on span "Uber (API)" at bounding box center [332, 127] width 19 height 5
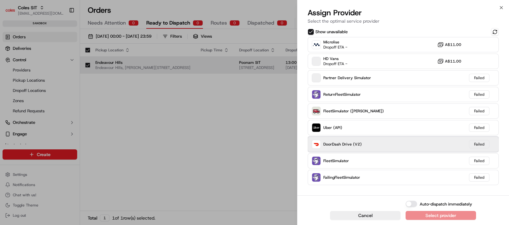
click at [338, 147] on div "DoorDash Drive (V2)" at bounding box center [337, 144] width 50 height 9
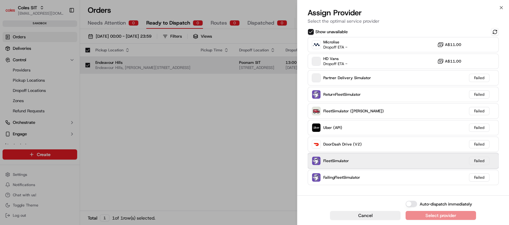
drag, startPoint x: 338, startPoint y: 157, endPoint x: 341, endPoint y: 166, distance: 9.0
click at [338, 158] on div "FleetSimulator" at bounding box center [330, 161] width 37 height 9
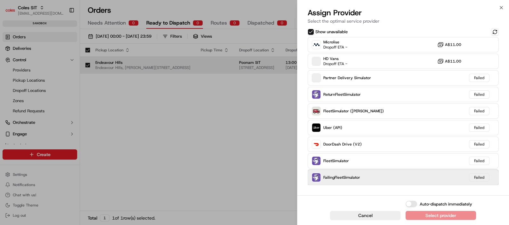
click at [342, 172] on div "FailingFleetSimulator Failed" at bounding box center [402, 177] width 191 height 15
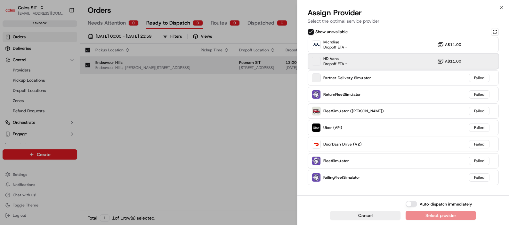
click at [343, 67] on div "HD Vans Dropoff ETA - A$11.00" at bounding box center [402, 61] width 191 height 15
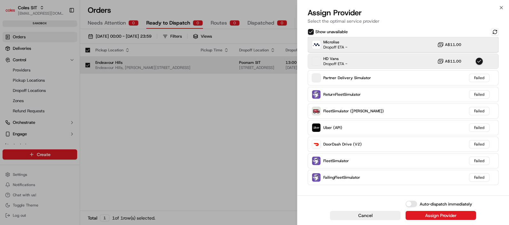
click at [343, 46] on span "Dropoff ETA -" at bounding box center [335, 47] width 24 height 5
click at [343, 59] on span "HD Vans" at bounding box center [335, 58] width 24 height 5
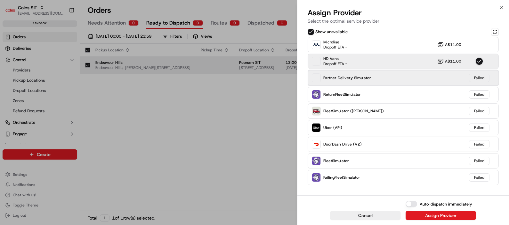
click at [335, 79] on span "Partner Delivery Simulator" at bounding box center [347, 77] width 48 height 5
click at [335, 80] on span "Partner Delivery Simulator" at bounding box center [347, 77] width 48 height 5
click at [334, 80] on span "Partner Delivery Simulator" at bounding box center [347, 77] width 48 height 5
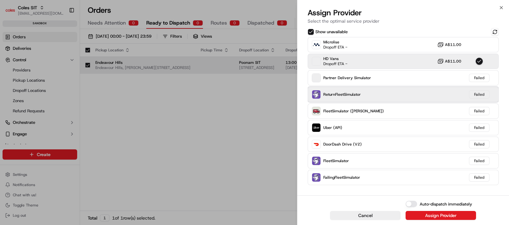
click at [330, 93] on span "ReturnFleetSimulator" at bounding box center [341, 94] width 37 height 5
click at [329, 98] on div "ReturnFleetSimulator" at bounding box center [336, 94] width 49 height 9
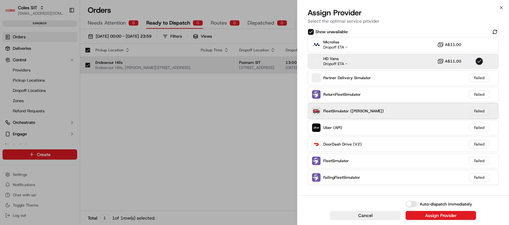
click at [343, 113] on span "FleetSimulator ([PERSON_NAME])" at bounding box center [353, 111] width 60 height 5
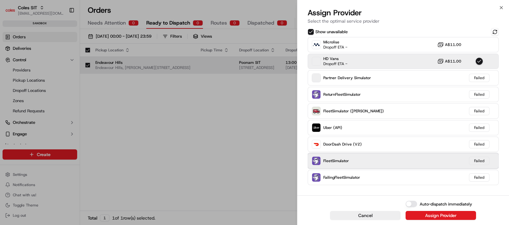
click at [331, 162] on span "FleetSimulator" at bounding box center [336, 161] width 26 height 5
click at [359, 159] on div "FleetSimulator Failed" at bounding box center [402, 161] width 191 height 15
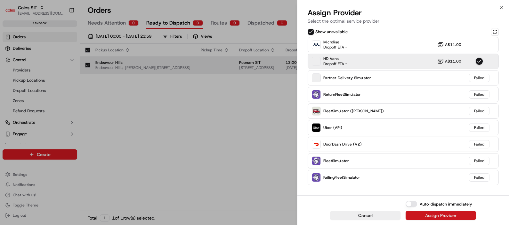
click at [439, 215] on div "Assign Provider" at bounding box center [440, 216] width 31 height 6
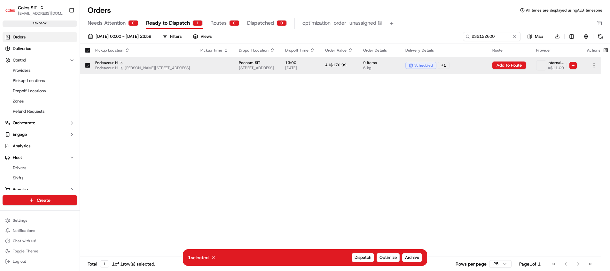
drag, startPoint x: 455, startPoint y: 95, endPoint x: 336, endPoint y: 86, distance: 119.9
click at [336, 86] on div "Pickup Location Pickup Time Dropoff Location Dropoff Time Order Value Order Det…" at bounding box center [343, 150] width 526 height 213
drag, startPoint x: 336, startPoint y: 86, endPoint x: 488, endPoint y: 97, distance: 152.3
click at [488, 97] on div "Pickup Location Pickup Time Dropoff Location Dropoff Time Order Value Order Det…" at bounding box center [343, 150] width 526 height 213
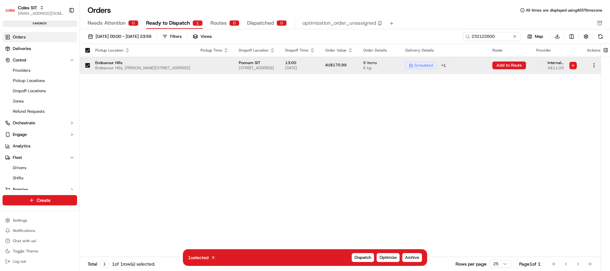
click at [488, 97] on div "Pickup Location Pickup Time Dropoff Location Dropoff Time Order Value Order Det…" at bounding box center [343, 150] width 526 height 213
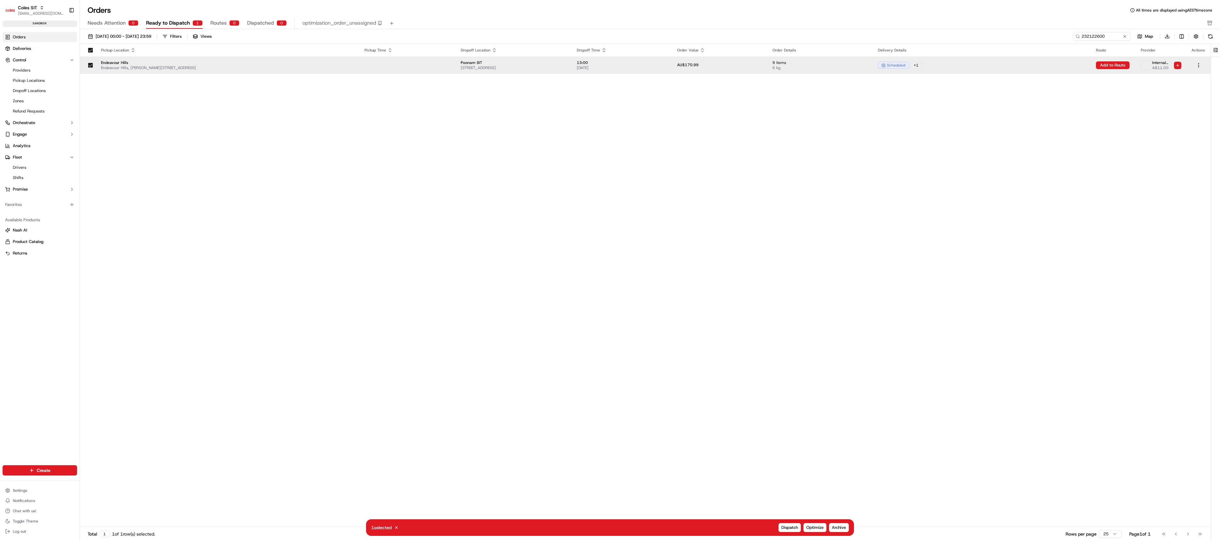
click at [610, 184] on div "Pickup Location Pickup Time Dropoff Location Dropoff Time Order Value Order Det…" at bounding box center [645, 286] width 1131 height 484
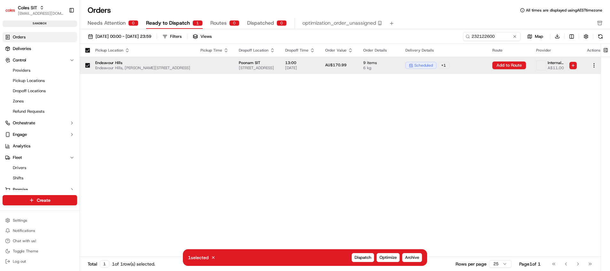
drag, startPoint x: 476, startPoint y: 190, endPoint x: 424, endPoint y: 141, distance: 71.0
click at [404, 196] on div "Pickup Location Pickup Time Dropoff Location Dropoff Time Order Value Order Det…" at bounding box center [343, 150] width 526 height 213
drag, startPoint x: 429, startPoint y: 124, endPoint x: 307, endPoint y: 137, distance: 123.1
click at [307, 137] on div "Pickup Location Pickup Time Dropoff Location Dropoff Time Order Value Order Det…" at bounding box center [343, 150] width 526 height 213
drag, startPoint x: 307, startPoint y: 137, endPoint x: 396, endPoint y: 127, distance: 89.8
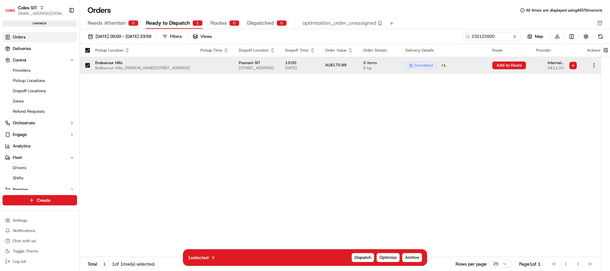
click at [396, 127] on div "Pickup Location Pickup Time Dropoff Location Dropoff Time Order Value Order Det…" at bounding box center [343, 150] width 526 height 213
click at [429, 129] on div "Pickup Location Pickup Time Dropoff Location Dropoff Time Order Value Order Det…" at bounding box center [343, 150] width 526 height 213
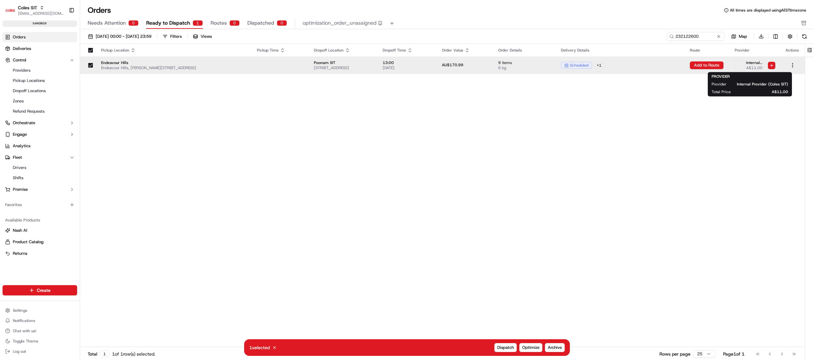
click at [610, 67] on span at bounding box center [740, 65] width 10 height 10
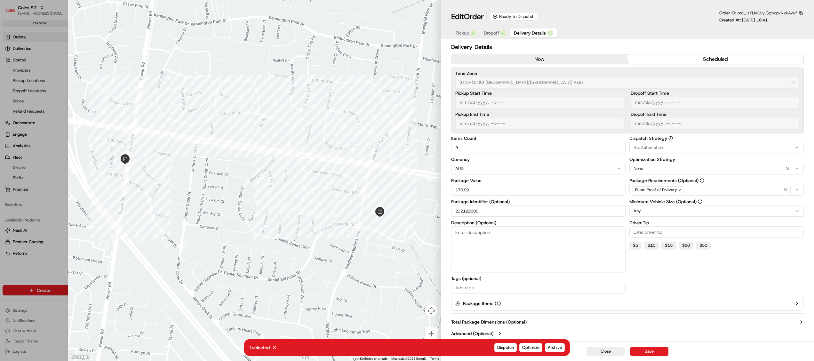
click at [527, 32] on span "Delivery Details" at bounding box center [530, 33] width 32 height 6
type input "1"
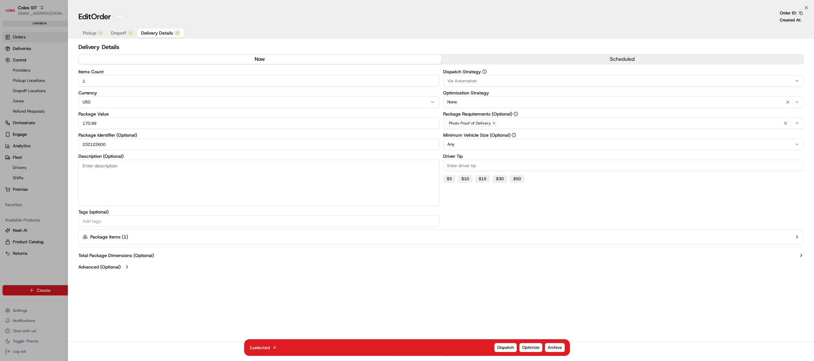
click at [54, 196] on div at bounding box center [407, 180] width 814 height 361
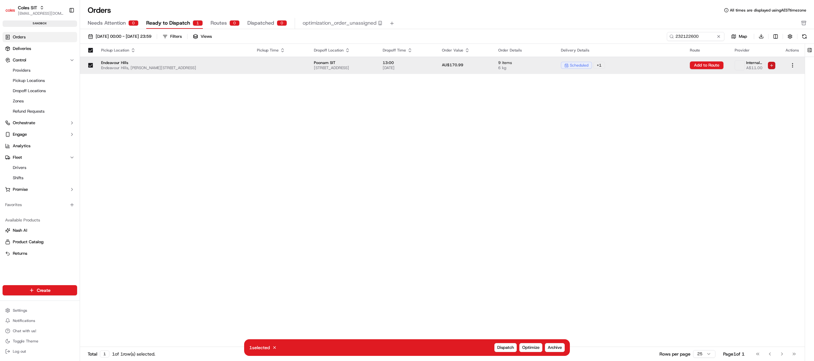
click at [610, 66] on html "Coles SIT poonam.yadav@coles.com.au Toggle Sidebar sandbox Orders Deliveries Co…" at bounding box center [407, 180] width 814 height 361
click at [610, 85] on span "Reassign Provider" at bounding box center [767, 85] width 33 height 5
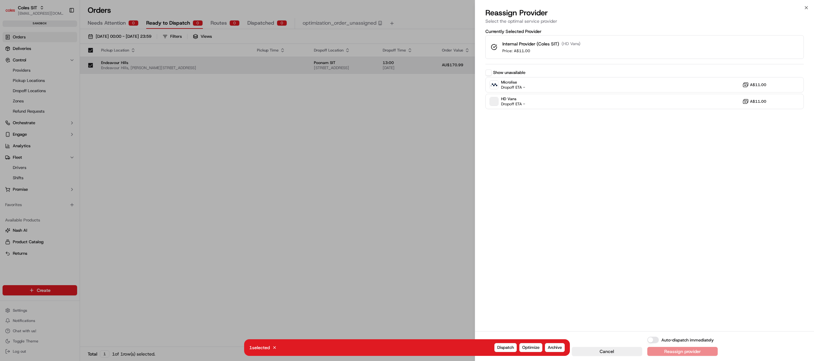
click at [484, 72] on div "Currently Selected Provider Internal Provider (Coles SIT) ( HD Vans ) Price: A$…" at bounding box center [644, 179] width 339 height 304
click at [487, 72] on button "Show unavailable" at bounding box center [488, 72] width 6 height 6
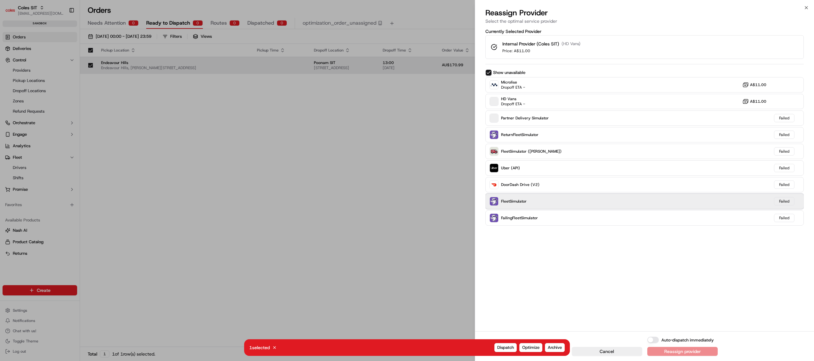
click at [502, 201] on span "FleetSimulator" at bounding box center [514, 201] width 26 height 5
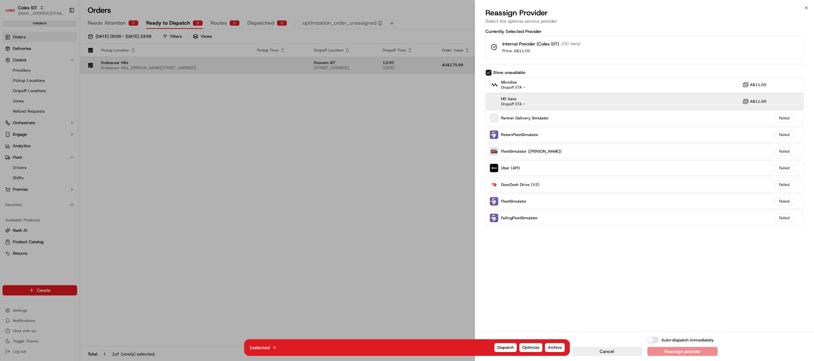
click at [509, 104] on span "Dropoff ETA -" at bounding box center [513, 103] width 24 height 5
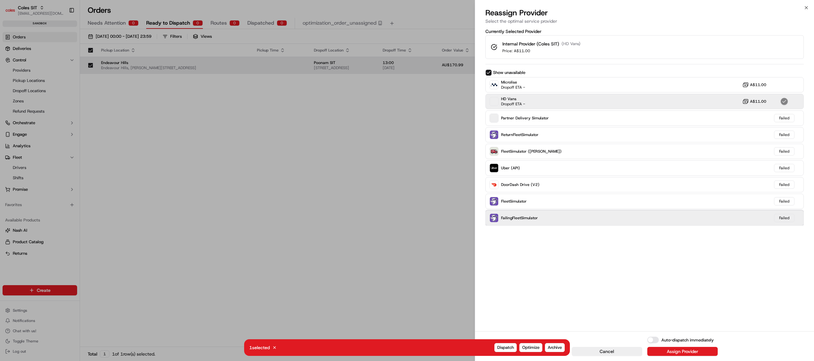
click at [518, 216] on span "FailingFleetSimulator" at bounding box center [519, 217] width 37 height 5
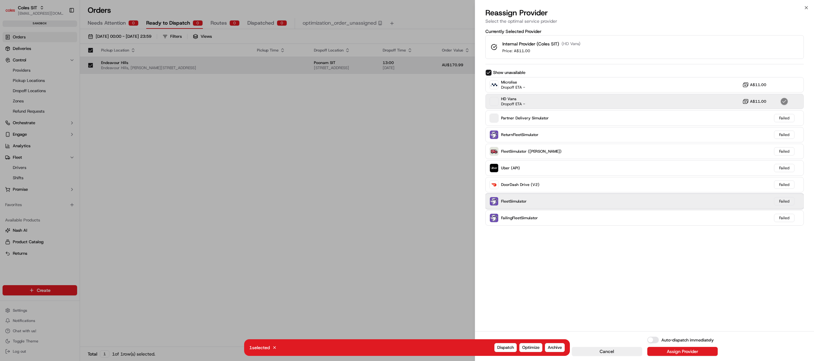
click at [519, 202] on span "FleetSimulator" at bounding box center [514, 201] width 26 height 5
click at [508, 202] on span "FleetSimulator" at bounding box center [514, 201] width 26 height 5
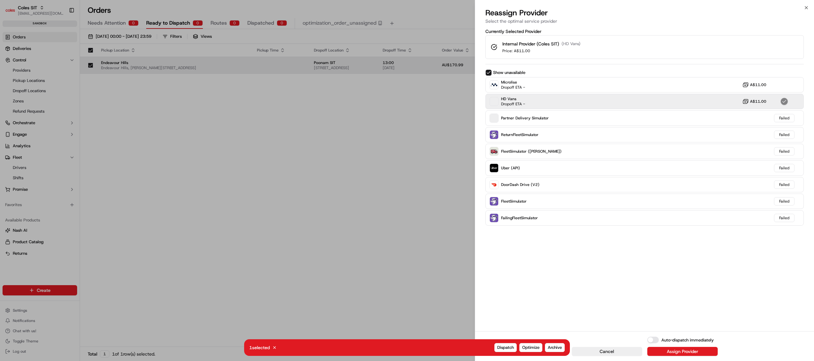
drag, startPoint x: 508, startPoint y: 202, endPoint x: 579, endPoint y: 251, distance: 86.1
click at [580, 254] on div "Currently Selected Provider Internal Provider (Coles SIT) ( HD Vans ) Price: A$…" at bounding box center [644, 179] width 339 height 304
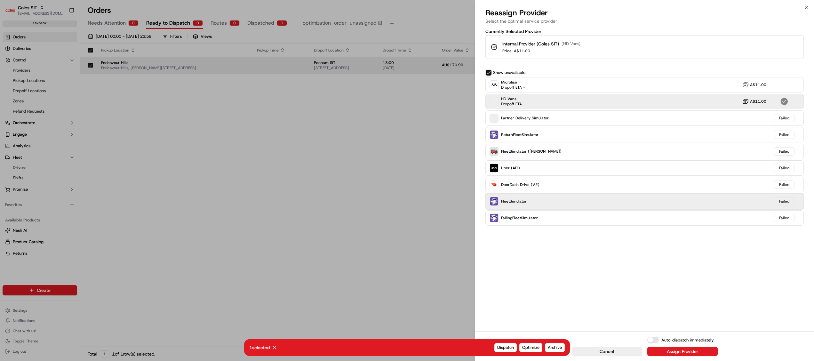
click at [530, 197] on div "FleetSimulator Failed" at bounding box center [644, 200] width 318 height 15
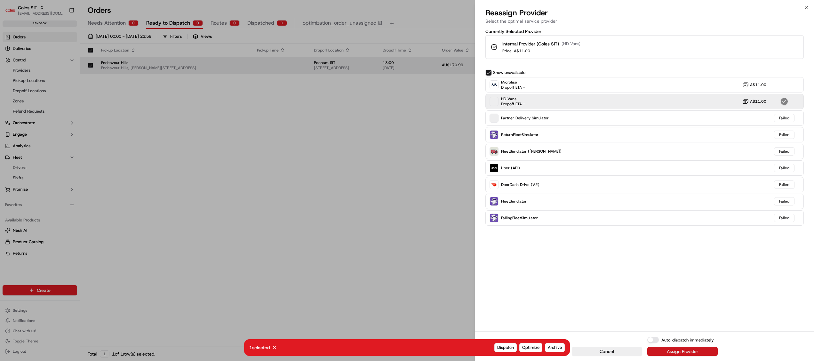
click at [610, 270] on div "Assign Provider" at bounding box center [682, 351] width 31 height 6
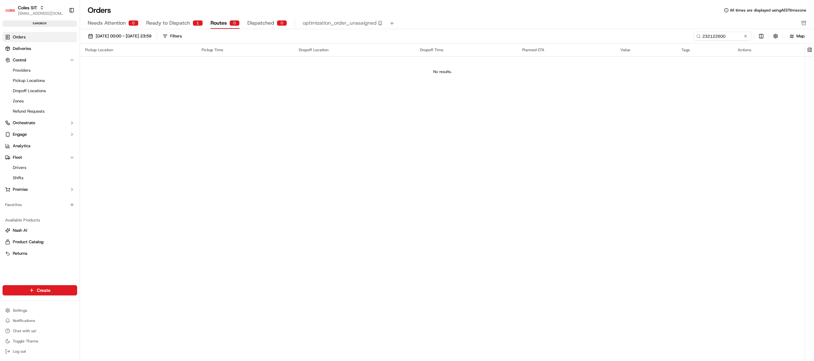
click at [219, 26] on span "Routes" at bounding box center [218, 23] width 16 height 8
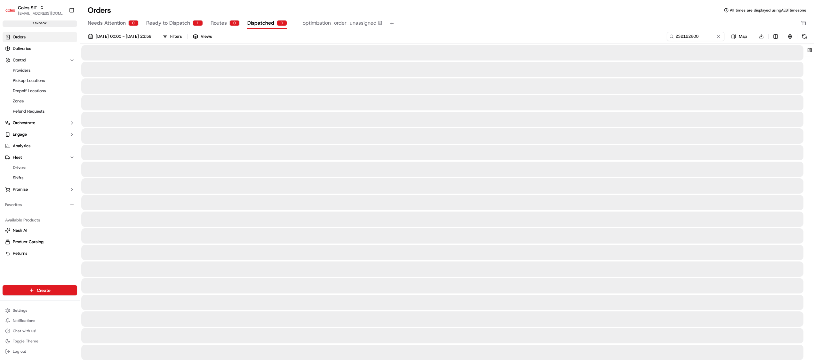
click at [257, 23] on span "Dispatched" at bounding box center [260, 23] width 27 height 8
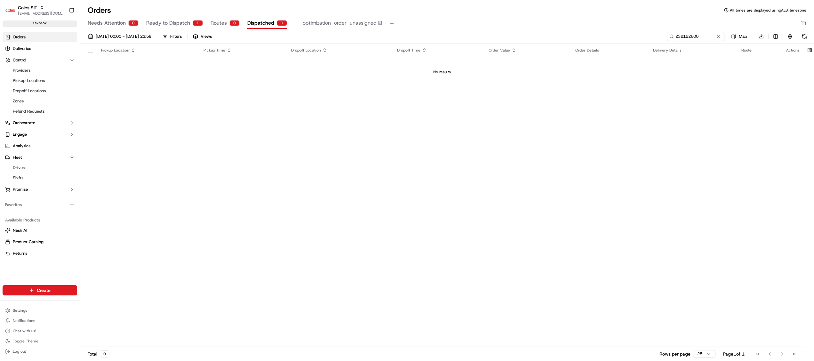
click at [178, 25] on span "Ready to Dispatch" at bounding box center [168, 23] width 44 height 8
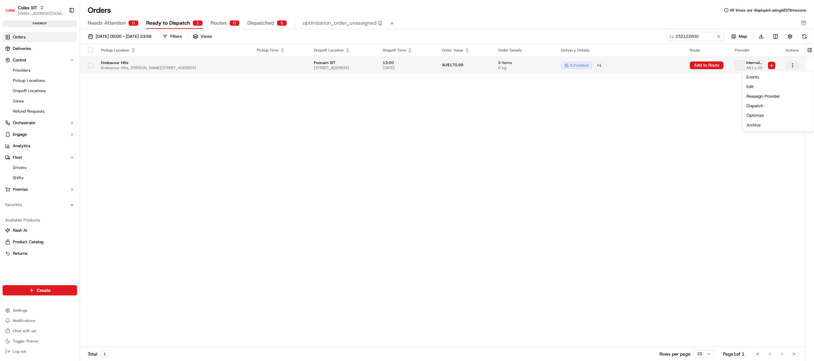
click at [610, 66] on html "Coles SIT poonam.yadav@coles.com.au Toggle Sidebar sandbox Orders Deliveries Co…" at bounding box center [407, 180] width 814 height 361
click at [610, 98] on div "Reassign Provider" at bounding box center [778, 96] width 68 height 10
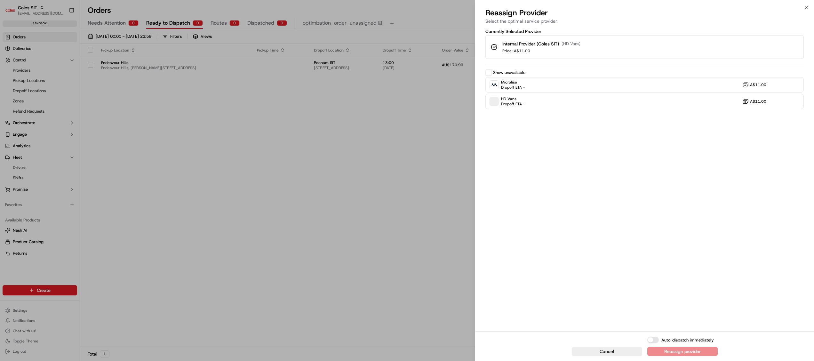
click at [489, 72] on button "Show unavailable" at bounding box center [488, 72] width 6 height 6
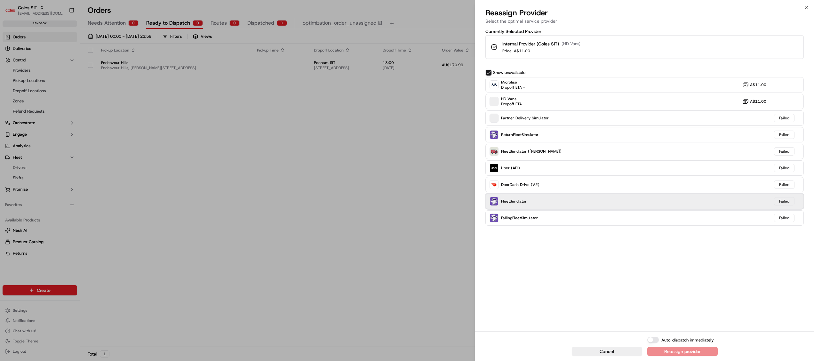
click at [522, 201] on span "FleetSimulator" at bounding box center [514, 201] width 26 height 5
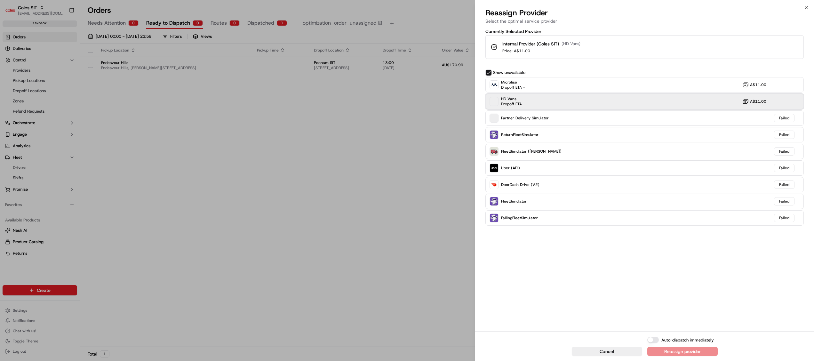
click at [509, 100] on span "HD Vans" at bounding box center [513, 98] width 24 height 5
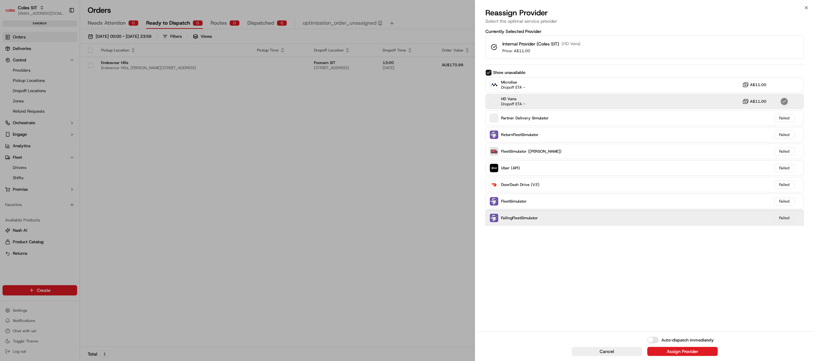
click at [534, 217] on span "FailingFleetSimulator" at bounding box center [519, 217] width 37 height 5
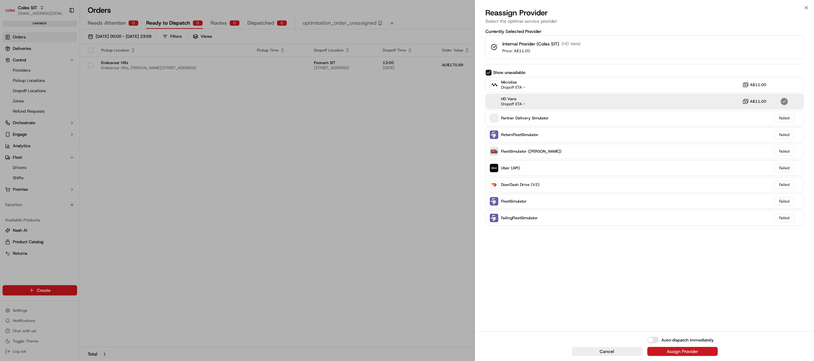
click at [610, 270] on div "Assign Provider" at bounding box center [682, 351] width 31 height 6
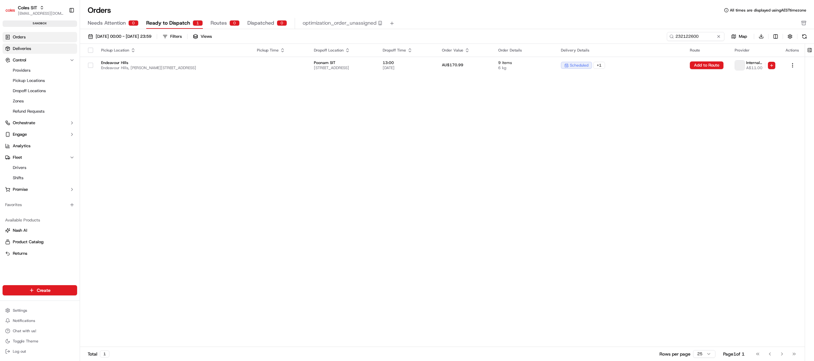
click at [17, 46] on span "Deliveries" at bounding box center [22, 49] width 18 height 6
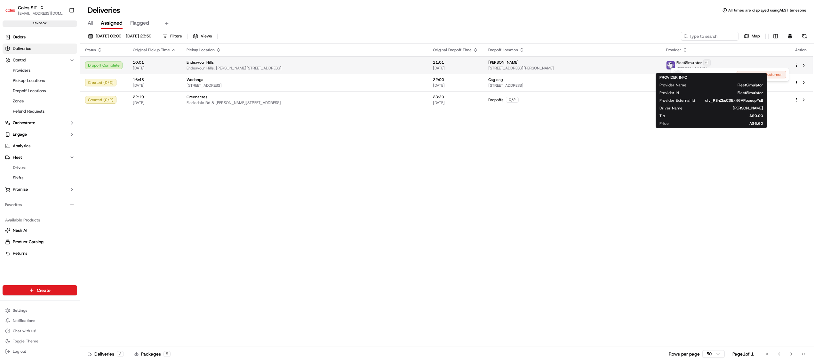
click at [610, 64] on html "Coles SIT poonam.yadav@coles.com.au Toggle Sidebar sandbox Orders Deliveries Co…" at bounding box center [407, 180] width 814 height 361
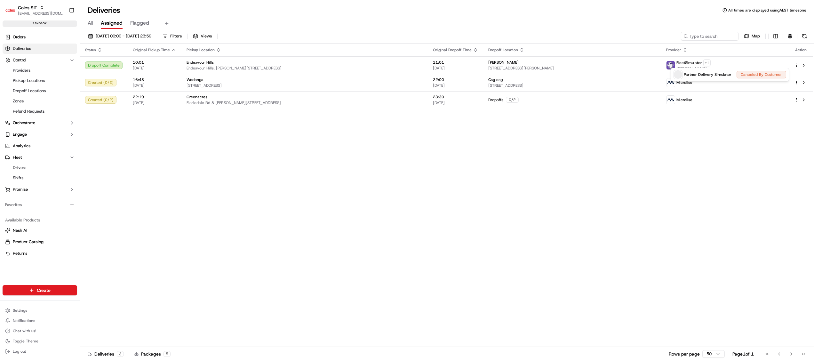
click at [610, 197] on html "Coles SIT poonam.yadav@coles.com.au Toggle Sidebar sandbox Orders Deliveries Co…" at bounding box center [407, 180] width 814 height 361
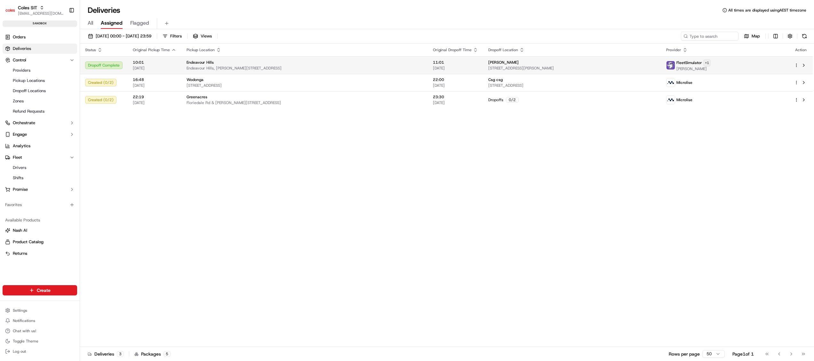
click at [610, 62] on html "Coles SIT poonam.yadav@coles.com.au Toggle Sidebar sandbox Orders Deliveries Co…" at bounding box center [407, 180] width 814 height 361
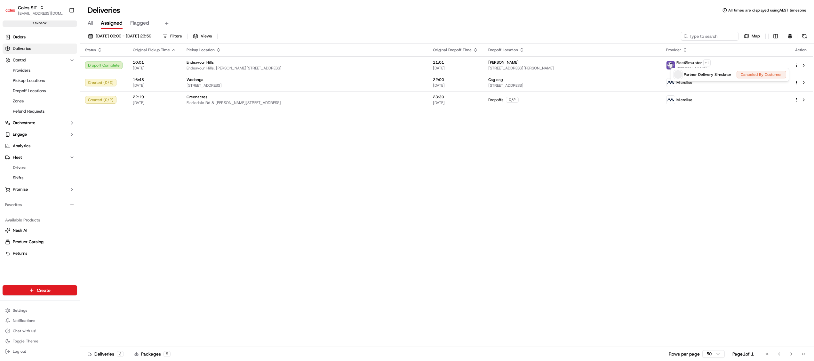
click at [610, 62] on html "Coles SIT poonam.yadav@coles.com.au Toggle Sidebar sandbox Orders Deliveries Co…" at bounding box center [407, 180] width 814 height 361
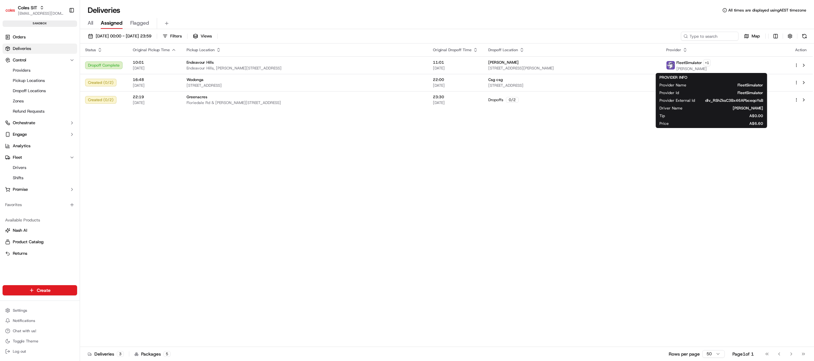
click at [610, 210] on div "Status Original Pickup Time Pickup Location Original Dropoff Time Dropoff Locat…" at bounding box center [446, 194] width 732 height 303
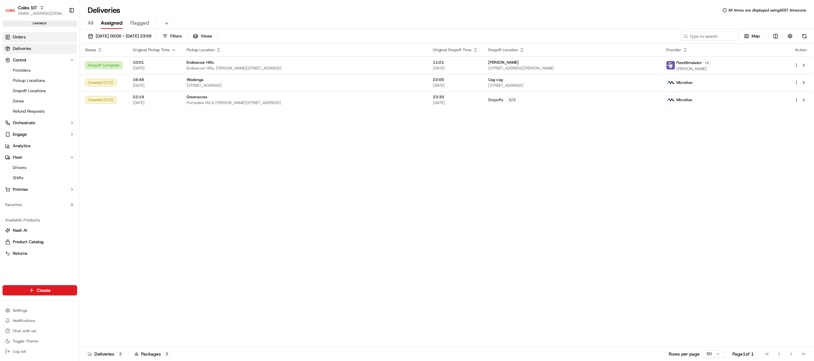
click at [22, 36] on span "Orders" at bounding box center [19, 37] width 13 height 6
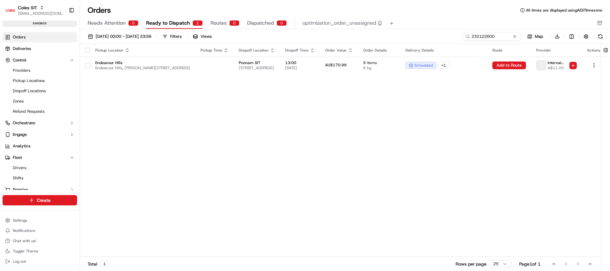
drag, startPoint x: 504, startPoint y: 162, endPoint x: 416, endPoint y: 184, distance: 90.6
click at [416, 184] on div "Pickup Location Pickup Time Dropoff Location Dropoff Time Order Value Order Det…" at bounding box center [343, 150] width 526 height 213
drag, startPoint x: 434, startPoint y: 221, endPoint x: 487, endPoint y: 217, distance: 53.5
click at [487, 217] on div "Pickup Location Pickup Time Dropoff Location Dropoff Time Order Value Order Det…" at bounding box center [343, 150] width 526 height 213
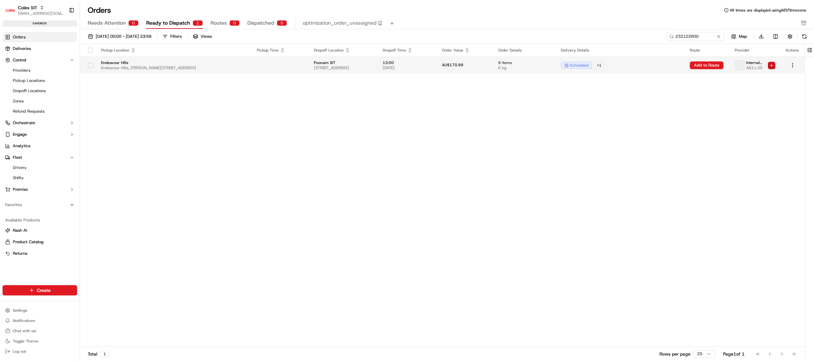
click at [610, 66] on html "Coles SIT poonam.yadav@coles.com.au Toggle Sidebar sandbox Orders Deliveries Co…" at bounding box center [407, 180] width 814 height 361
click at [610, 86] on span "Reassign Provider" at bounding box center [767, 85] width 33 height 5
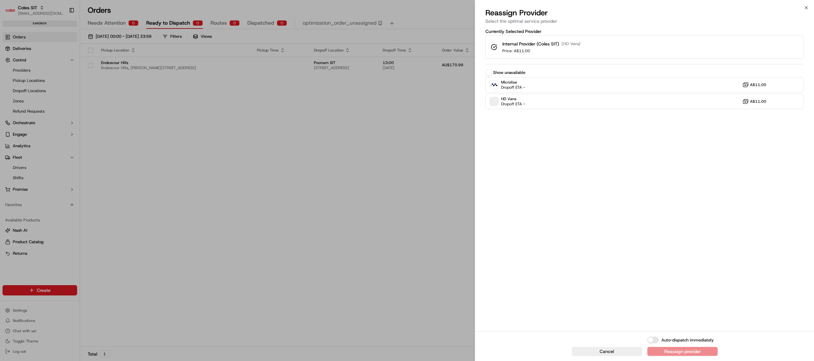
click at [486, 72] on button "Show unavailable" at bounding box center [488, 72] width 6 height 6
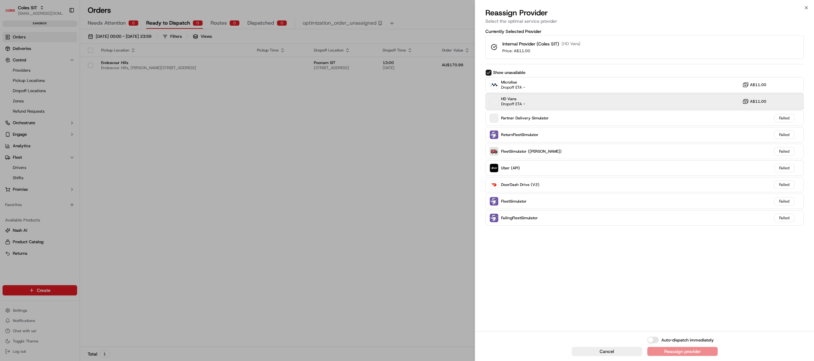
click at [501, 104] on span "Dropoff ETA -" at bounding box center [513, 103] width 24 height 5
click at [503, 104] on span "Dropoff ETA -" at bounding box center [513, 103] width 24 height 5
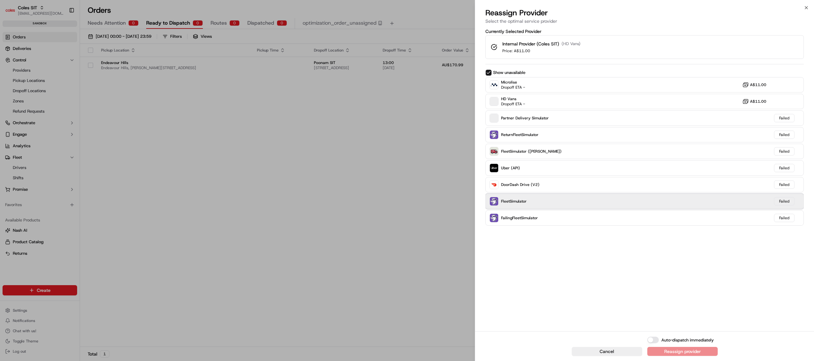
click at [513, 202] on span "FleetSimulator" at bounding box center [514, 201] width 26 height 5
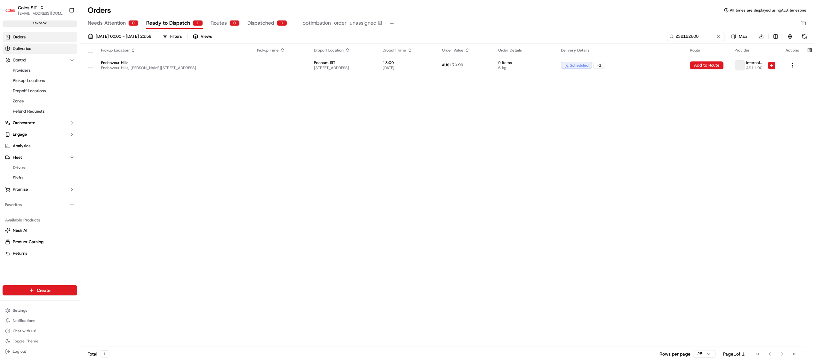
click at [35, 49] on link "Deliveries" at bounding box center [40, 48] width 75 height 10
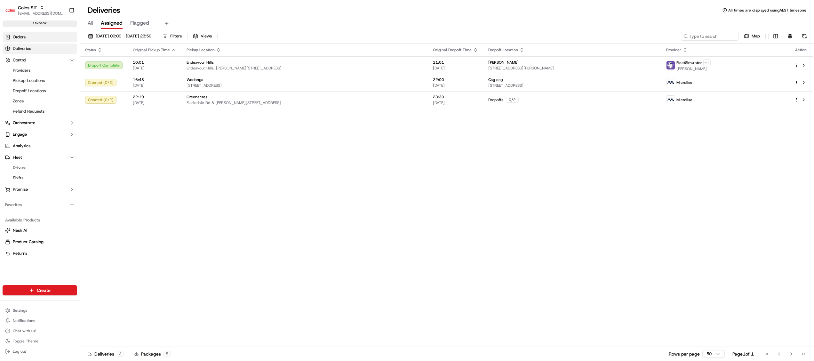
click at [25, 40] on link "Orders" at bounding box center [40, 37] width 75 height 10
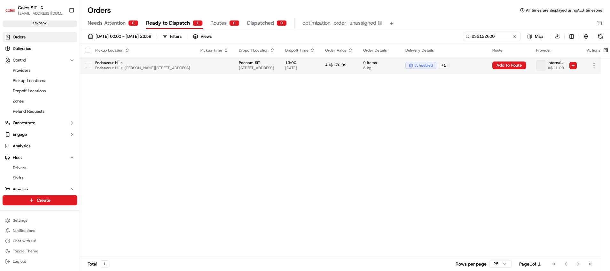
click at [86, 67] on button "button" at bounding box center [87, 65] width 5 height 5
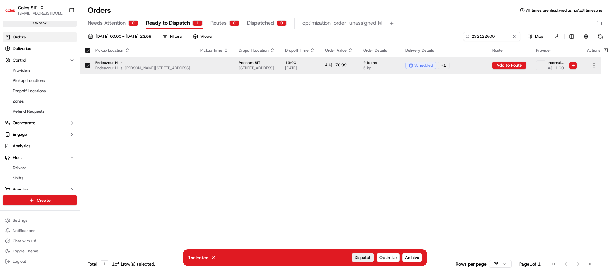
click at [362, 257] on span "Dispatch" at bounding box center [363, 257] width 17 height 6
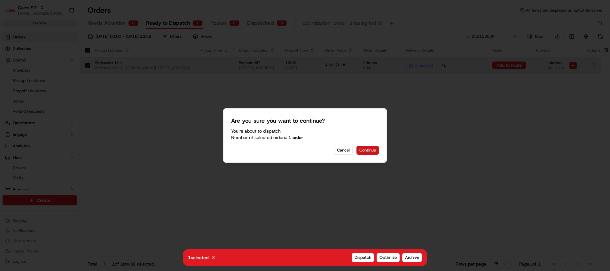
click at [365, 147] on button "Continue" at bounding box center [368, 150] width 22 height 9
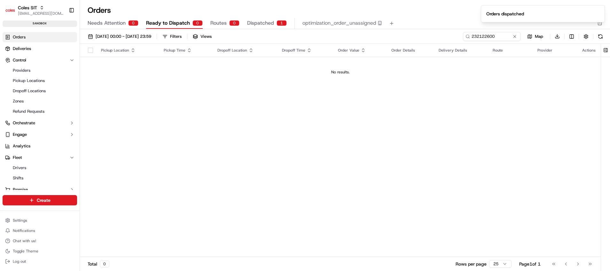
click at [225, 26] on span "Routes" at bounding box center [218, 23] width 16 height 8
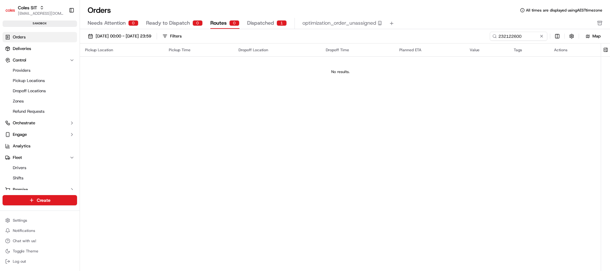
click at [267, 25] on span "Dispatched" at bounding box center [260, 23] width 27 height 8
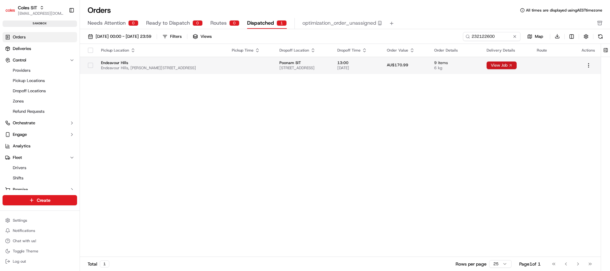
click at [517, 65] on button "View Job" at bounding box center [502, 65] width 30 height 8
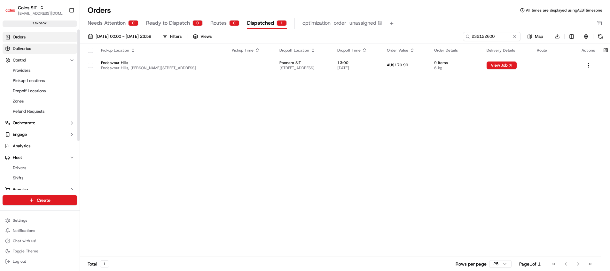
click at [29, 48] on span "Deliveries" at bounding box center [22, 49] width 18 height 6
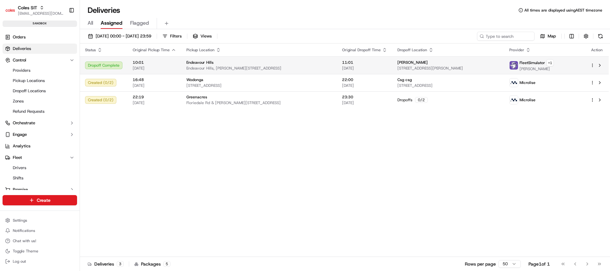
click at [387, 68] on span "[DATE]" at bounding box center [364, 68] width 45 height 5
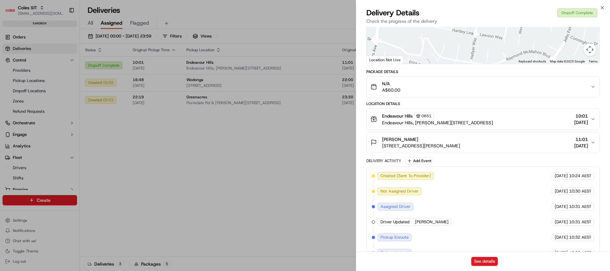
scroll to position [96, 0]
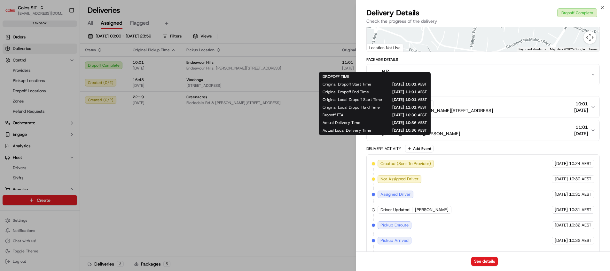
click at [363, 61] on div "Provider FleetSimulator Gerald Carter Provider Id dlv_RShZksC3Bx46APbceqoYsB Dr…" at bounding box center [483, 123] width 254 height 384
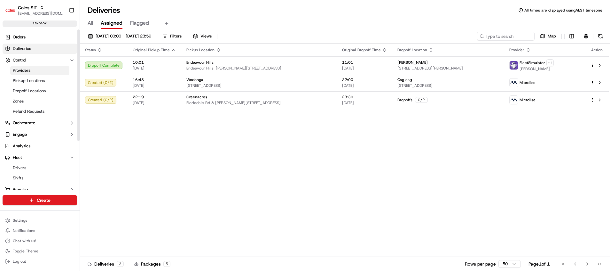
click at [35, 70] on link "Providers" at bounding box center [39, 70] width 59 height 9
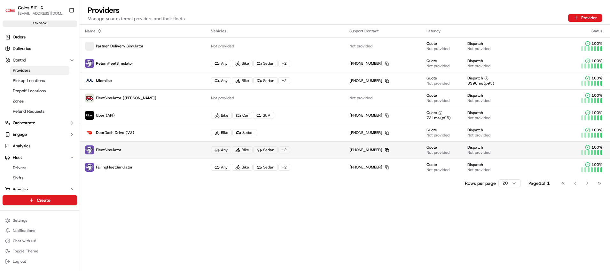
click at [110, 147] on p "FleetSimulator" at bounding box center [143, 149] width 116 height 9
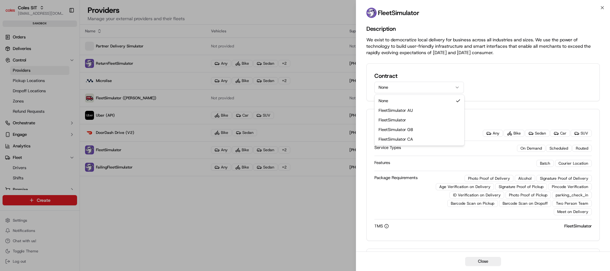
click at [390, 91] on button "None" at bounding box center [420, 88] width 90 height 12
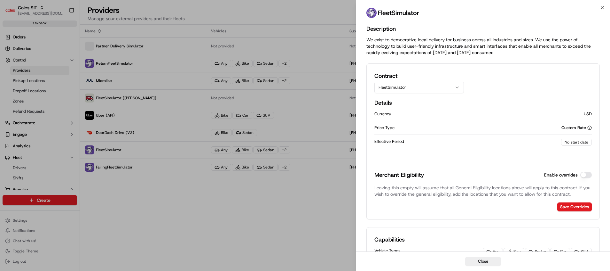
click at [442, 109] on div "Currency USD" at bounding box center [483, 114] width 217 height 14
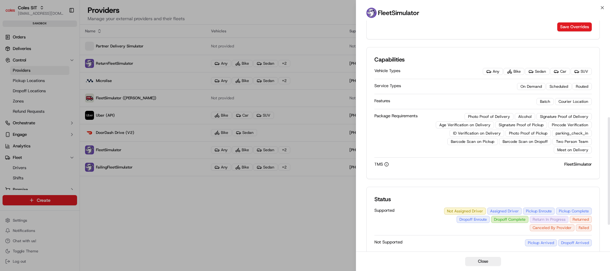
scroll to position [240, 0]
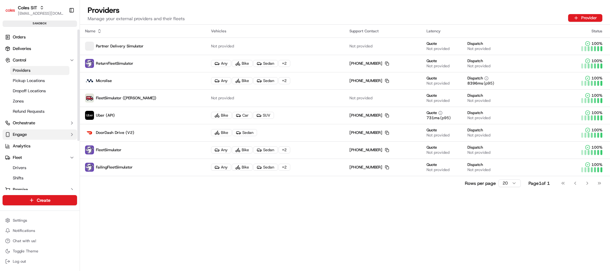
click at [28, 135] on button "Engage" at bounding box center [40, 134] width 75 height 10
click at [43, 124] on button "Orchestrate" at bounding box center [40, 123] width 75 height 10
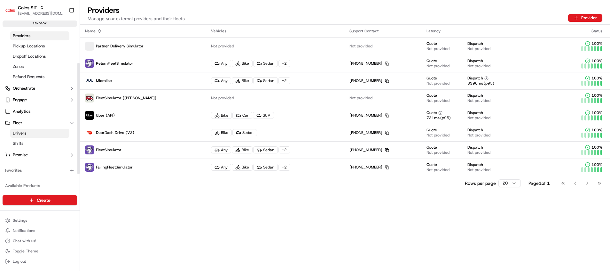
scroll to position [48, 0]
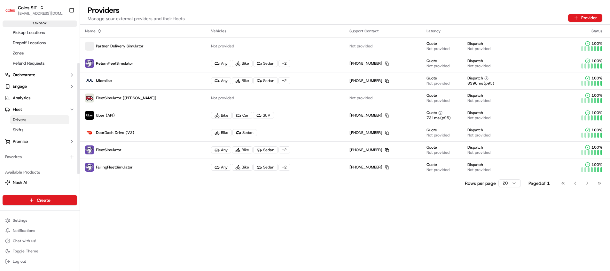
click at [31, 119] on link "Drivers" at bounding box center [39, 119] width 59 height 9
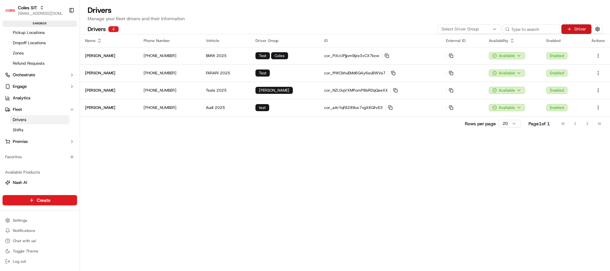
click at [587, 29] on button "Driver" at bounding box center [577, 29] width 30 height 10
click at [25, 137] on button "Promise" at bounding box center [40, 141] width 75 height 10
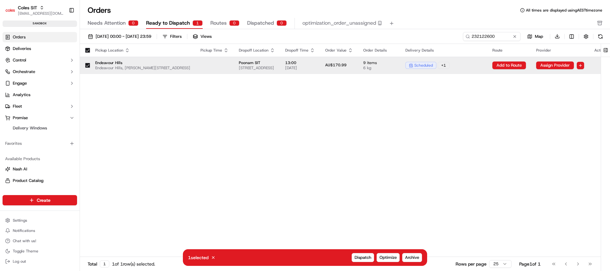
click at [363, 146] on div "Pickup Location Pickup Time Dropoff Location Dropoff Time Order Value Order Det…" at bounding box center [347, 150] width 534 height 213
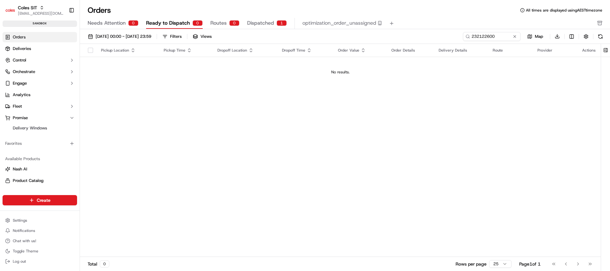
click at [215, 21] on span "Routes" at bounding box center [218, 23] width 16 height 8
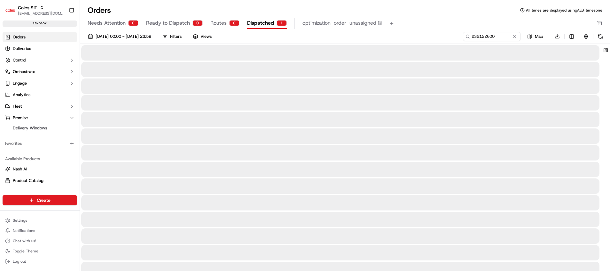
click at [268, 21] on span "Dispatched" at bounding box center [260, 23] width 27 height 8
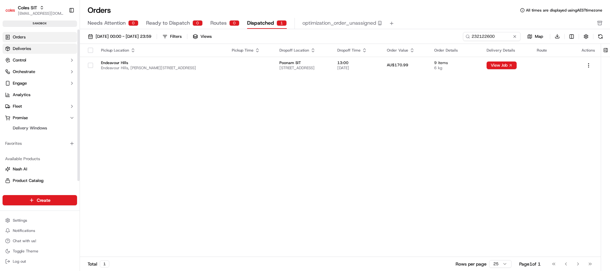
click at [29, 51] on span "Deliveries" at bounding box center [22, 49] width 18 height 6
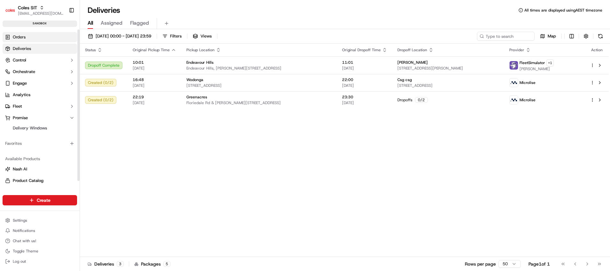
click at [17, 36] on span "Orders" at bounding box center [19, 37] width 13 height 6
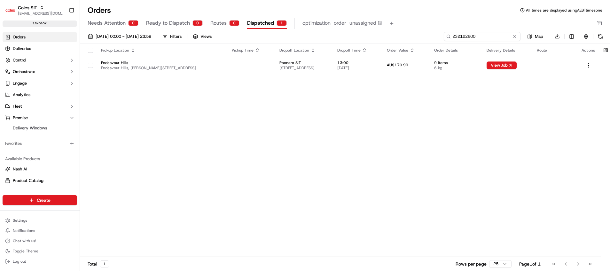
click at [479, 35] on input "232122600" at bounding box center [482, 36] width 77 height 9
click at [349, 102] on div "Pickup Location Pickup Time Dropoff Location Dropoff Time Order Value Order Det…" at bounding box center [340, 150] width 521 height 213
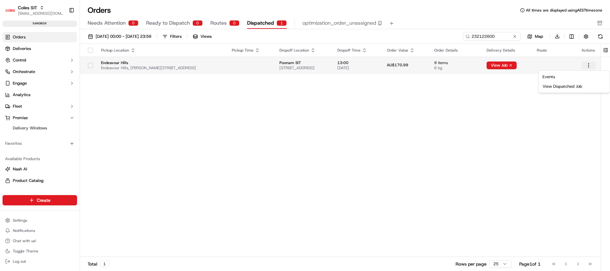
click at [586, 63] on html "Coles SIT poonam.yadav@coles.com.au Toggle Sidebar sandbox Orders Deliveries Co…" at bounding box center [305, 135] width 610 height 271
click at [556, 77] on link "Events" at bounding box center [574, 77] width 68 height 10
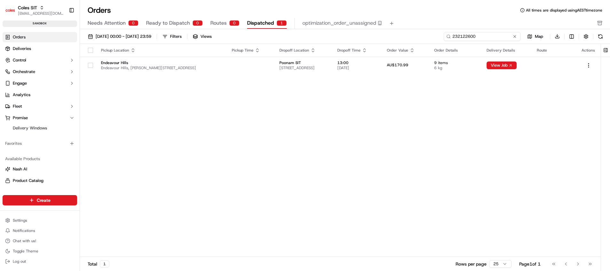
click at [483, 37] on input "232122600" at bounding box center [482, 36] width 77 height 9
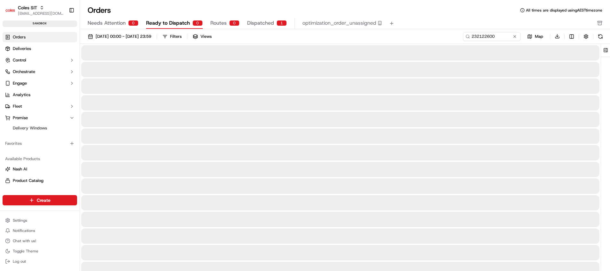
click at [157, 24] on span "Ready to Dispatch" at bounding box center [168, 23] width 44 height 8
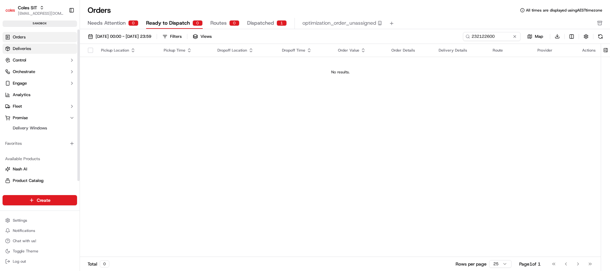
click at [31, 46] on span "Deliveries" at bounding box center [22, 49] width 18 height 6
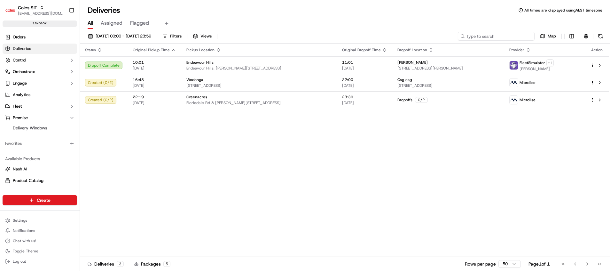
click at [505, 36] on input at bounding box center [496, 36] width 77 height 9
paste input "232122600"
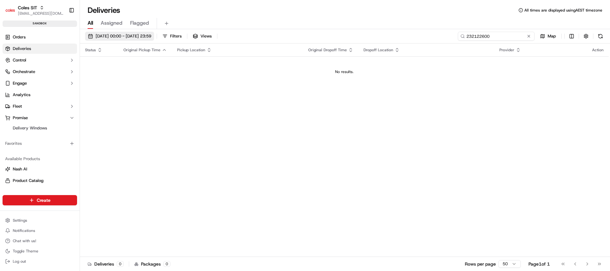
type input "232122600"
click at [151, 35] on span "[DATE] 00:00 - [DATE] 23:59" at bounding box center [124, 36] width 56 height 6
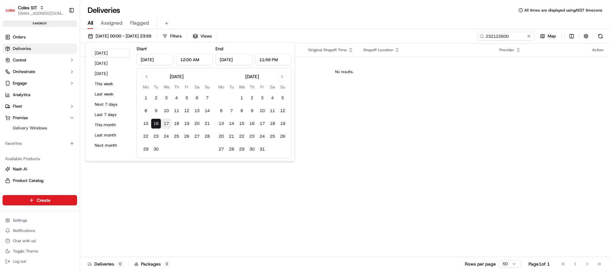
click at [167, 122] on button "17" at bounding box center [166, 123] width 10 height 10
type input "Sep 17, 2025"
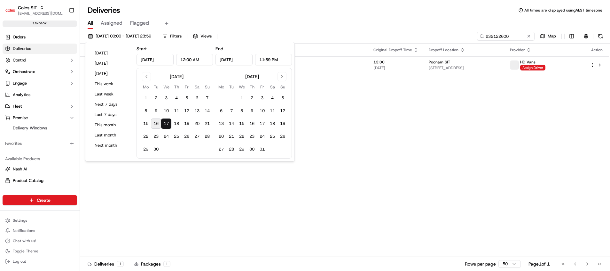
click at [335, 11] on div "Deliveries All times are displayed using AEST timezone" at bounding box center [345, 10] width 530 height 10
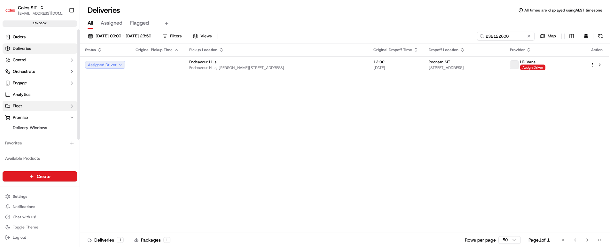
click at [26, 109] on button "Fleet" at bounding box center [40, 106] width 75 height 10
click at [34, 116] on link "Drivers" at bounding box center [39, 116] width 59 height 9
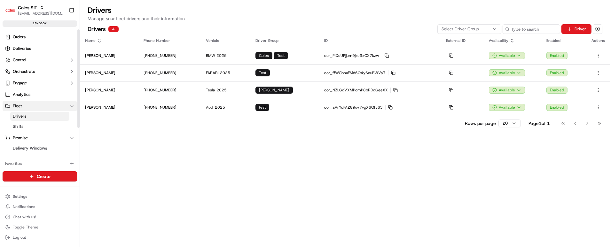
click at [23, 109] on button "Fleet" at bounding box center [40, 106] width 75 height 10
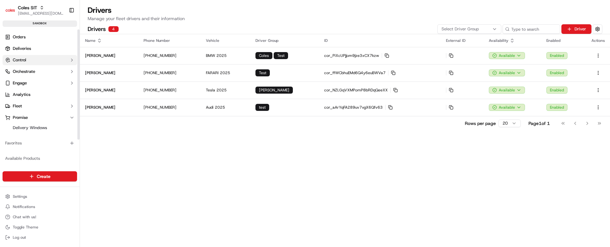
click at [24, 62] on span "Control" at bounding box center [19, 60] width 13 height 6
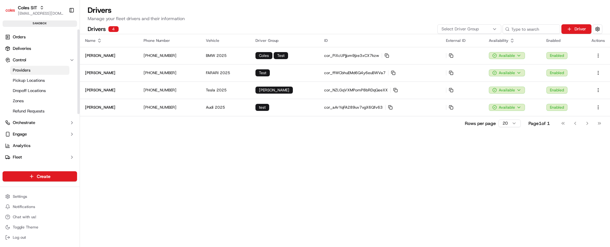
click at [22, 74] on link "Providers" at bounding box center [39, 70] width 59 height 9
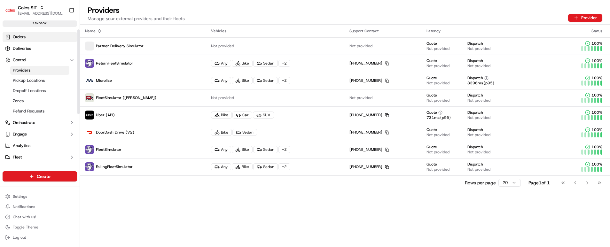
click at [20, 38] on span "Orders" at bounding box center [19, 37] width 13 height 6
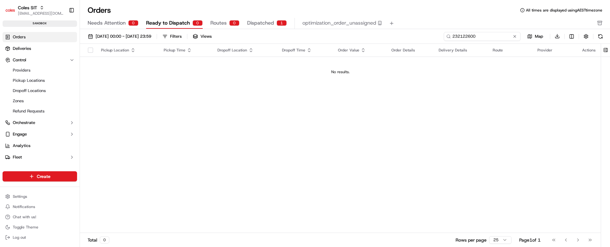
click at [492, 38] on input "232122600" at bounding box center [482, 36] width 77 height 9
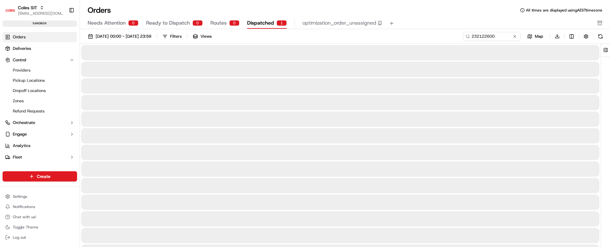
click at [255, 23] on span "Dispatched" at bounding box center [260, 23] width 27 height 8
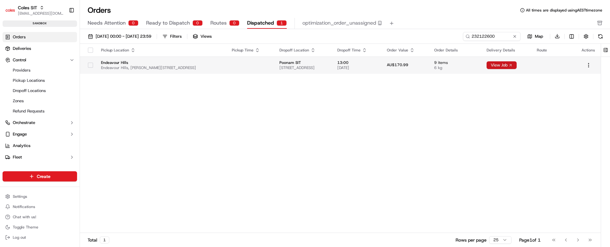
click at [514, 65] on button "View Job" at bounding box center [502, 65] width 30 height 8
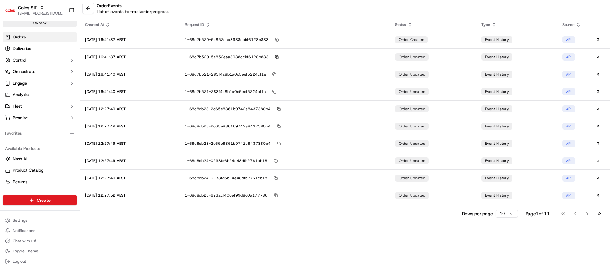
click at [25, 37] on span "Orders" at bounding box center [19, 37] width 13 height 6
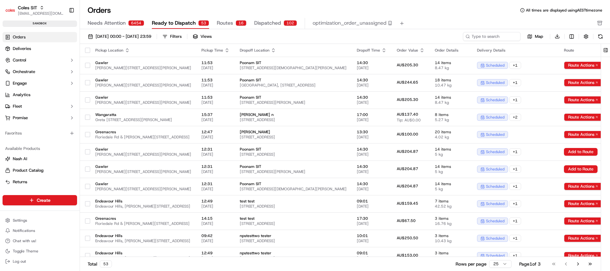
click at [271, 22] on span "Dispatched" at bounding box center [267, 23] width 27 height 8
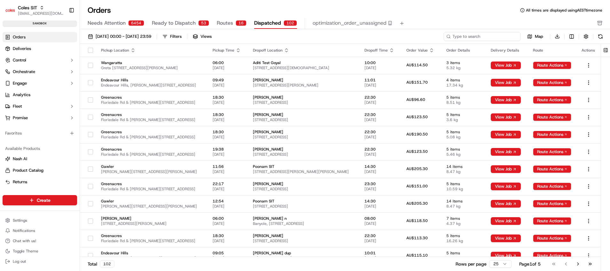
paste input "232122600"
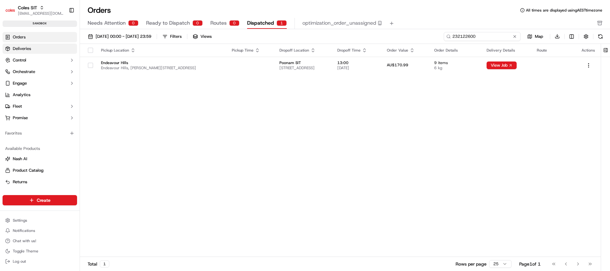
type input "232122600"
click at [26, 51] on span "Deliveries" at bounding box center [22, 49] width 18 height 6
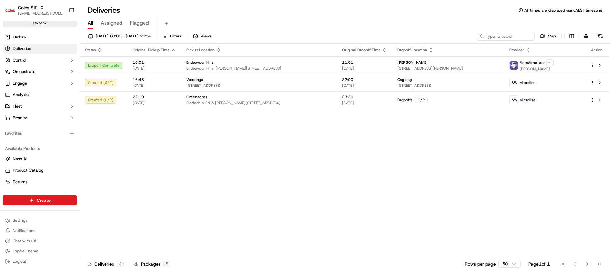
drag, startPoint x: 492, startPoint y: 35, endPoint x: 340, endPoint y: 143, distance: 186.3
click at [351, 149] on div "Status Original Pickup Time Pickup Location Original Dropoff Time Dropoff Locat…" at bounding box center [344, 149] width 529 height 213
click at [151, 35] on span "[DATE] 00:00 - [DATE] 23:59" at bounding box center [124, 36] width 56 height 6
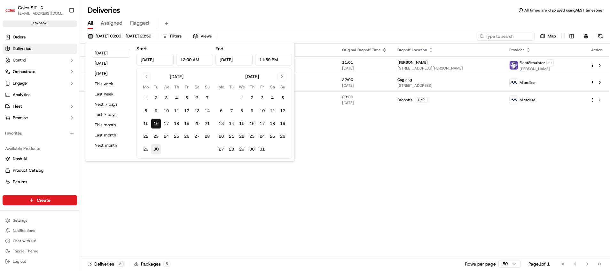
click at [158, 149] on button "30" at bounding box center [156, 149] width 10 height 10
type input "Sep 30, 2025"
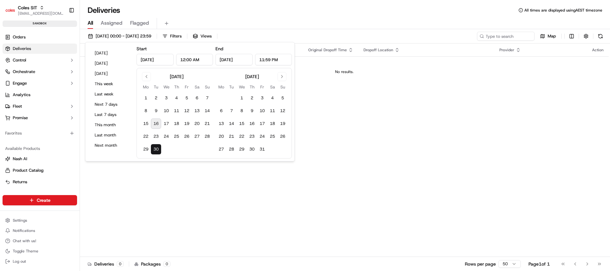
click at [366, 16] on div "All Assigned Flagged" at bounding box center [345, 22] width 530 height 14
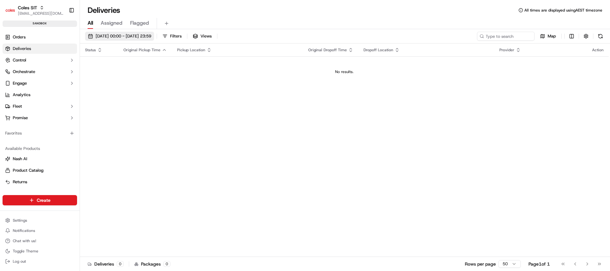
click at [106, 35] on span "30/09/2025 00:00 - 30/09/2025 23:59" at bounding box center [124, 36] width 56 height 6
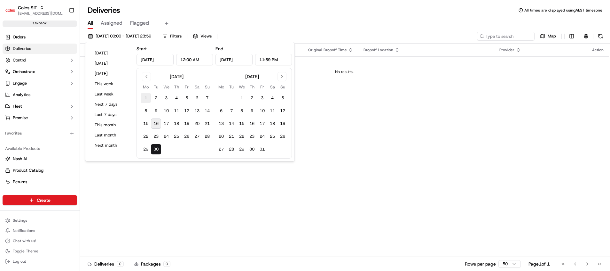
click at [146, 98] on button "1" at bounding box center [146, 98] width 10 height 10
type input "Sep 1, 2025"
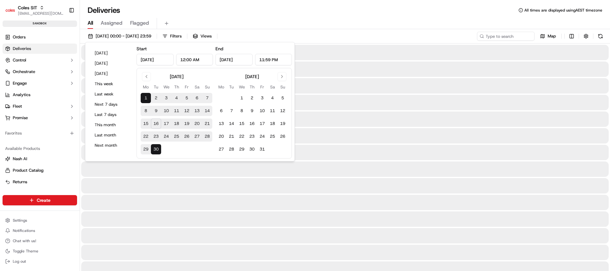
click at [283, 5] on div "Deliveries All times are displayed using AEST timezone All Assigned Flagged 01/…" at bounding box center [345, 135] width 530 height 271
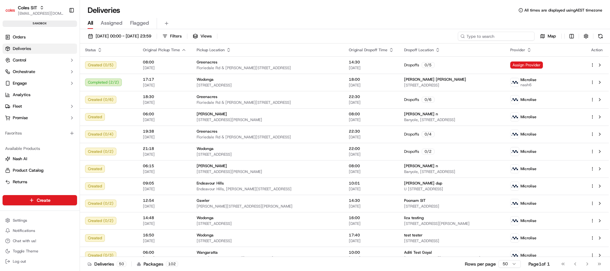
paste input "232122600"
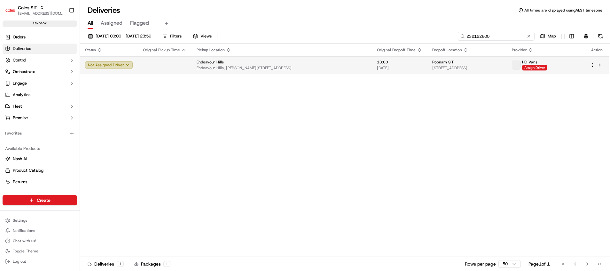
type input "232122600"
click at [128, 66] on button "Not Assigned Driver" at bounding box center [109, 65] width 48 height 8
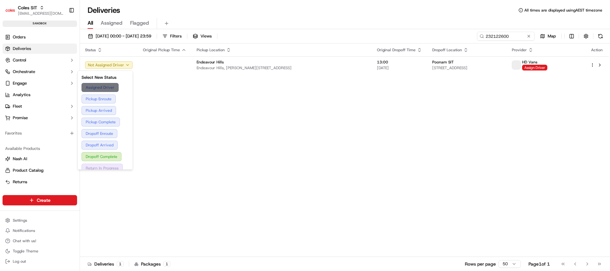
click at [111, 89] on button "Assigned Driver" at bounding box center [105, 87] width 47 height 9
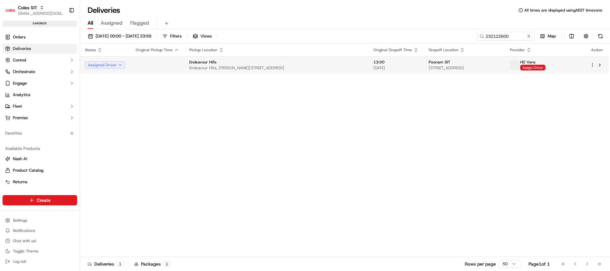
click at [519, 65] on span at bounding box center [514, 65] width 8 height 8
click at [593, 67] on html "Coles SIT poonam.yadav@coles.com.au Toggle Sidebar sandbox Orders Deliveries Co…" at bounding box center [305, 135] width 610 height 271
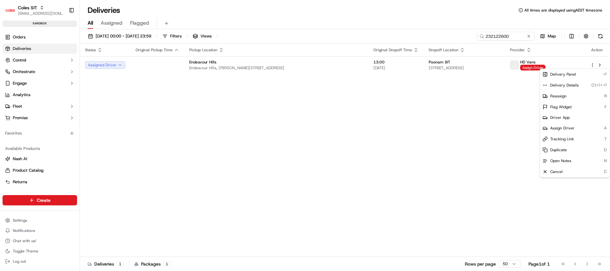
click at [556, 67] on html "Coles SIT poonam.yadav@coles.com.au Toggle Sidebar sandbox Orders Deliveries Co…" at bounding box center [305, 135] width 610 height 271
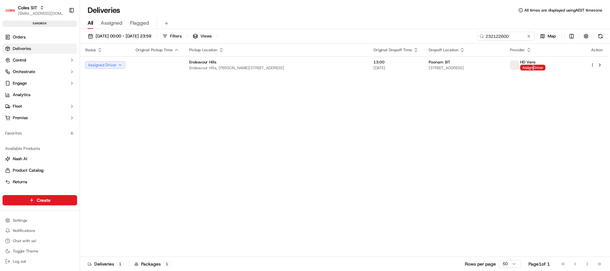
click at [546, 67] on span "Assign Driver" at bounding box center [532, 68] width 25 height 6
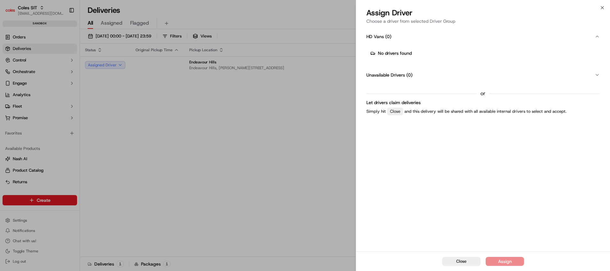
click at [403, 50] on span "No drivers found" at bounding box center [395, 53] width 34 height 6
click at [597, 5] on div "Close Assign Driver Choose a driver from selected Driver Group HD Vans ( 0 ) No…" at bounding box center [483, 135] width 254 height 271
click at [602, 5] on icon "button" at bounding box center [602, 7] width 5 height 5
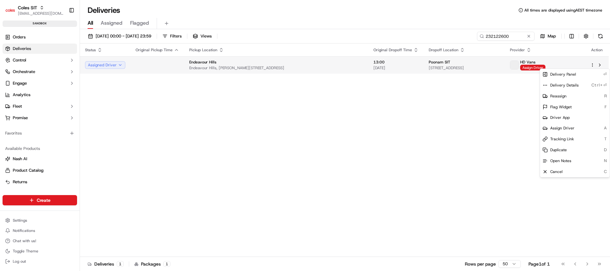
click at [591, 66] on html "Coles SIT poonam.yadav@coles.com.au Toggle Sidebar sandbox Orders Deliveries Co…" at bounding box center [305, 135] width 610 height 271
click at [569, 128] on span "Assign Driver" at bounding box center [562, 127] width 24 height 5
click at [564, 96] on span "Reassign" at bounding box center [558, 95] width 16 height 5
click at [557, 117] on span "Driver App" at bounding box center [560, 117] width 20 height 5
click at [561, 127] on span "Assign Driver" at bounding box center [562, 127] width 24 height 5
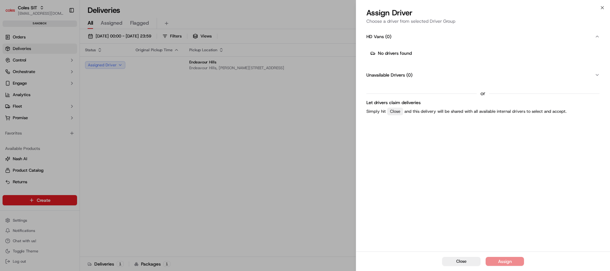
click at [394, 53] on span "No drivers found" at bounding box center [395, 53] width 34 height 6
drag, startPoint x: 394, startPoint y: 53, endPoint x: 319, endPoint y: 103, distance: 90.1
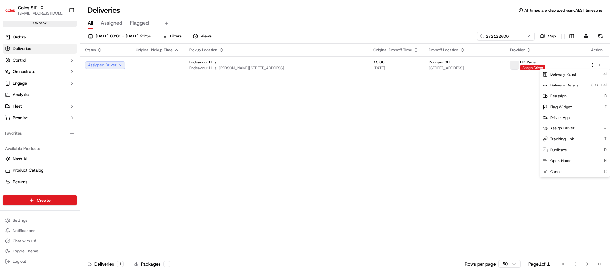
click at [161, 92] on div "Status Original Pickup Time Pickup Location Original Dropoff Time Dropoff Locat…" at bounding box center [344, 149] width 529 height 213
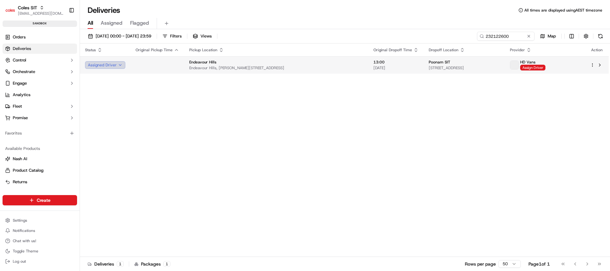
click at [100, 63] on button "Assigned Driver" at bounding box center [105, 65] width 40 height 8
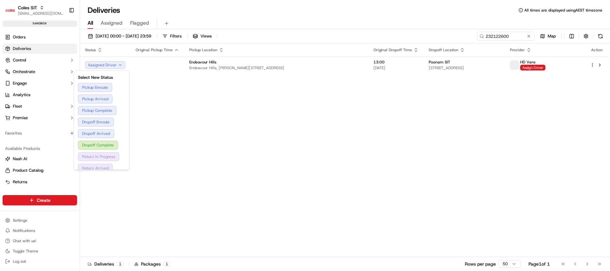
click at [183, 119] on div "Status Original Pickup Time Pickup Location Original Dropoff Time Dropoff Locat…" at bounding box center [344, 149] width 529 height 213
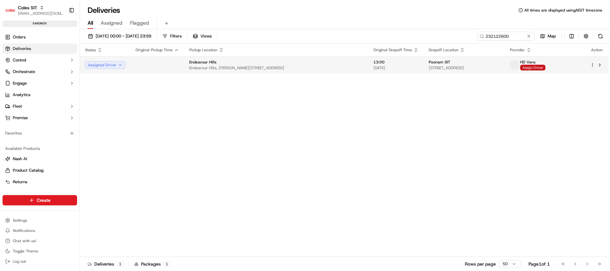
click at [546, 66] on span "Assign Driver" at bounding box center [532, 68] width 25 height 6
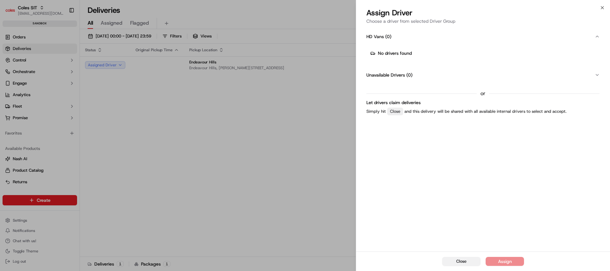
click at [462, 262] on span "Close" at bounding box center [461, 261] width 10 height 6
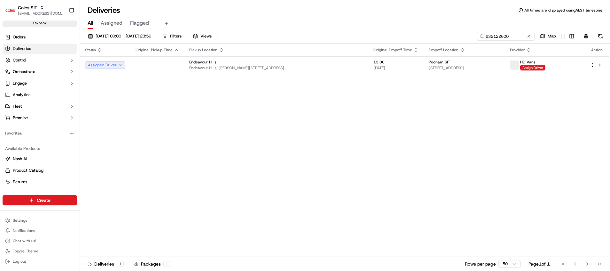
click at [469, 141] on div "Status Original Pickup Time Pickup Location Original Dropoff Time Dropoff Locat…" at bounding box center [344, 149] width 529 height 213
click at [519, 64] on span at bounding box center [514, 65] width 8 height 8
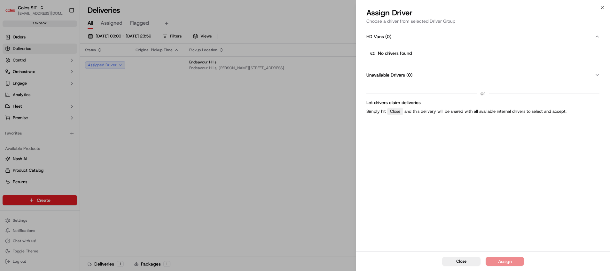
click at [596, 36] on icon "button" at bounding box center [597, 36] width 5 height 5
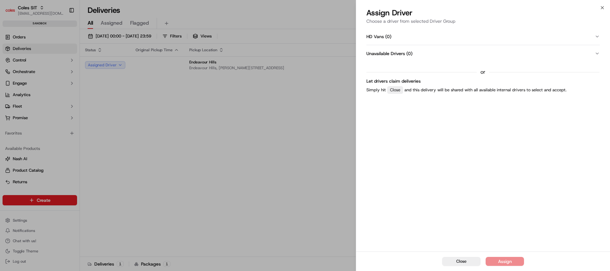
click at [596, 36] on icon "button" at bounding box center [597, 36] width 5 height 5
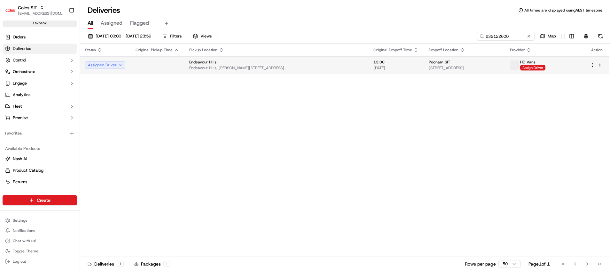
click at [594, 68] on div at bounding box center [596, 65] width 13 height 8
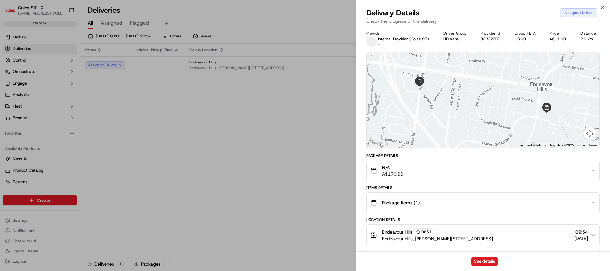
click at [371, 42] on span at bounding box center [372, 41] width 10 height 10
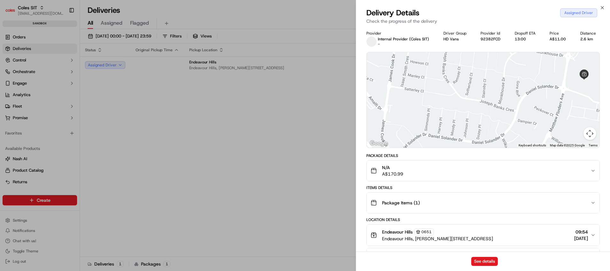
click at [576, 13] on div "Assigned Driver" at bounding box center [578, 12] width 37 height 9
click at [602, 8] on icon "button" at bounding box center [602, 7] width 5 height 5
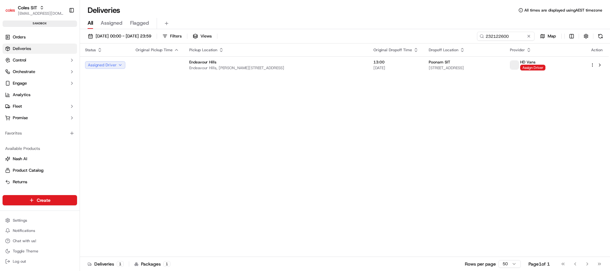
click at [572, 83] on div "Status Original Pickup Time Pickup Location Original Dropoff Time Dropoff Locat…" at bounding box center [344, 149] width 529 height 213
click at [29, 41] on link "Orders" at bounding box center [40, 37] width 75 height 10
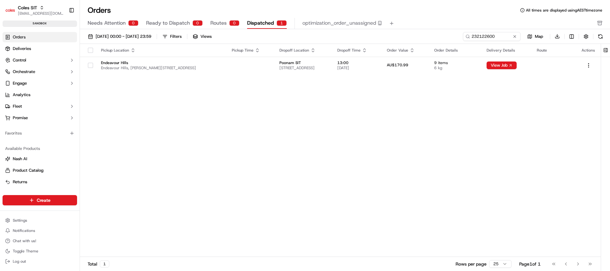
click at [357, 189] on div "Pickup Location Pickup Time Dropoff Location Dropoff Time Order Value Order Det…" at bounding box center [340, 150] width 521 height 213
click at [176, 21] on span "Ready to Dispatch" at bounding box center [168, 23] width 44 height 8
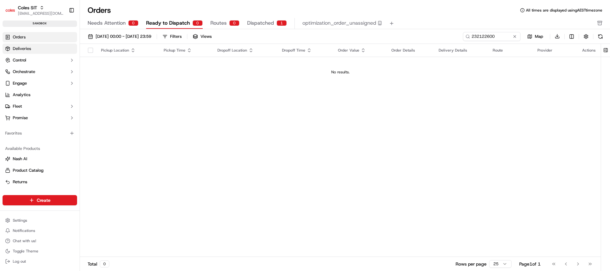
click at [39, 49] on link "Deliveries" at bounding box center [40, 48] width 75 height 10
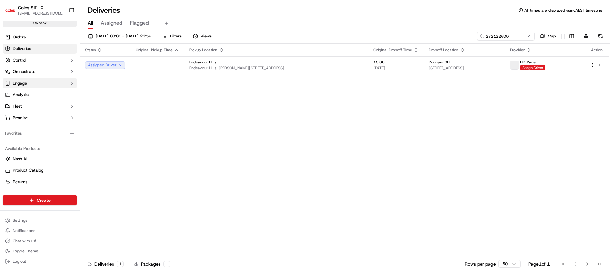
click at [32, 84] on button "Engage" at bounding box center [40, 83] width 75 height 10
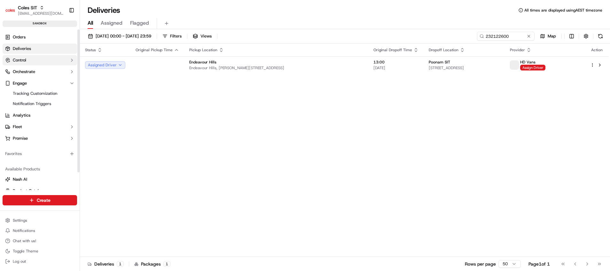
click at [36, 59] on button "Control" at bounding box center [40, 60] width 75 height 10
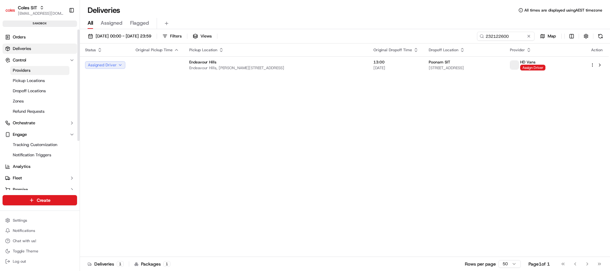
click at [31, 72] on link "Providers" at bounding box center [39, 70] width 59 height 9
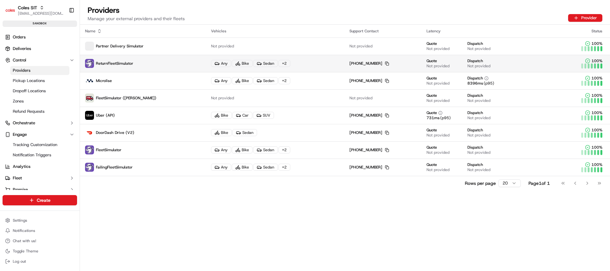
click at [101, 64] on span "ReturnFleetSimulator" at bounding box center [114, 63] width 37 height 5
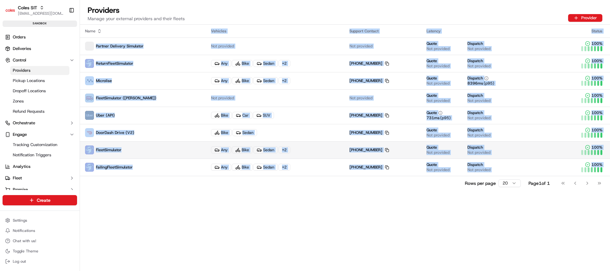
drag, startPoint x: 144, startPoint y: 190, endPoint x: 109, endPoint y: 152, distance: 52.3
click at [109, 152] on span "FleetSimulator" at bounding box center [109, 149] width 26 height 5
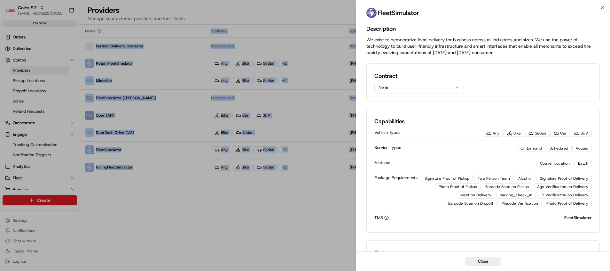
scroll to position [138, 0]
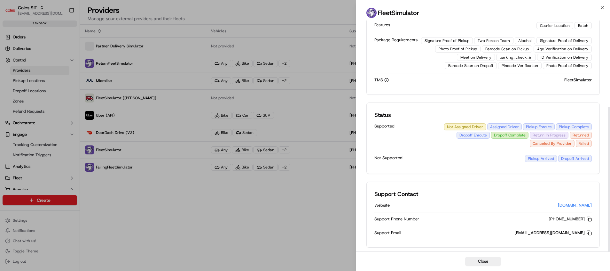
click at [509, 244] on div "Support Contact Website www.usenash.com Support Phone Number +1 234 567 8981 Co…" at bounding box center [483, 214] width 233 height 66
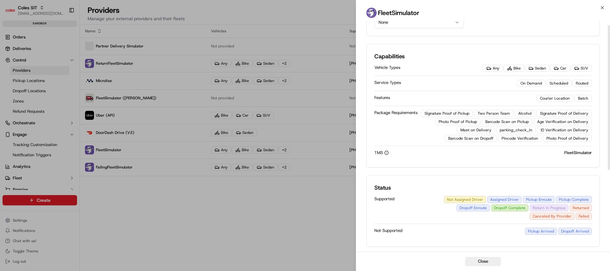
scroll to position [0, 0]
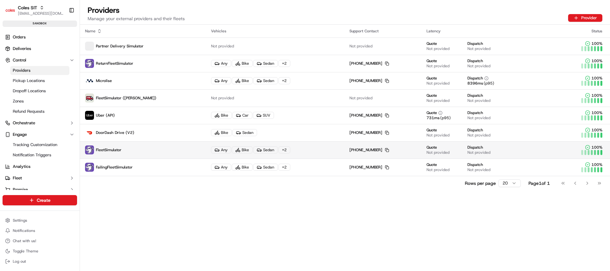
click at [134, 154] on p "FleetSimulator" at bounding box center [143, 149] width 116 height 9
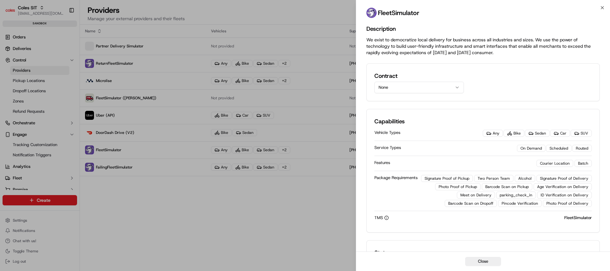
click at [409, 87] on button "None" at bounding box center [420, 88] width 90 height 12
click at [507, 91] on div "Contract None None FleetSimulator AU FleetSimulator FleetSimulator GB FleetSimu…" at bounding box center [483, 82] width 217 height 22
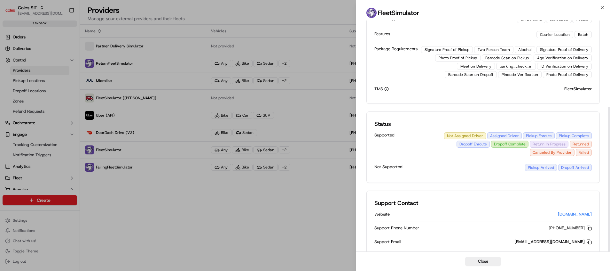
scroll to position [138, 0]
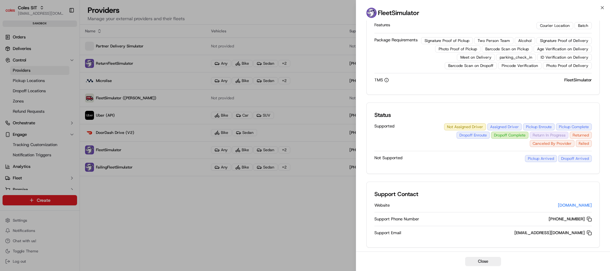
click at [478, 264] on button "Close" at bounding box center [483, 261] width 36 height 9
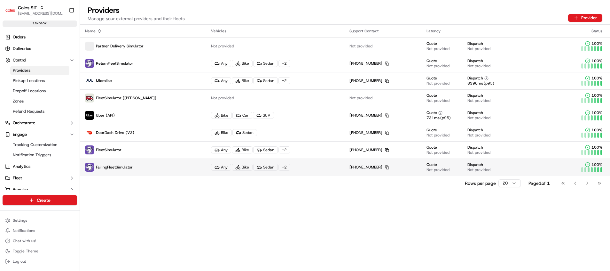
click at [107, 166] on span "FailingFleetSimulator" at bounding box center [114, 166] width 37 height 5
click at [172, 196] on div "Name Vehicles Support Contact Latency Status Partner Delivery Simulator Not pro…" at bounding box center [345, 148] width 530 height 246
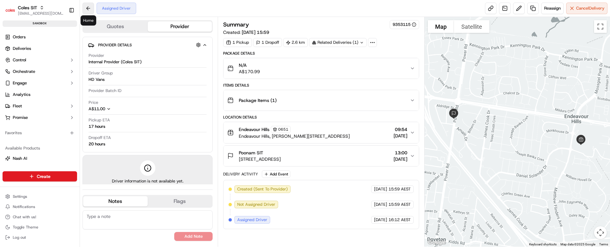
click at [87, 6] on button at bounding box center [89, 9] width 12 height 12
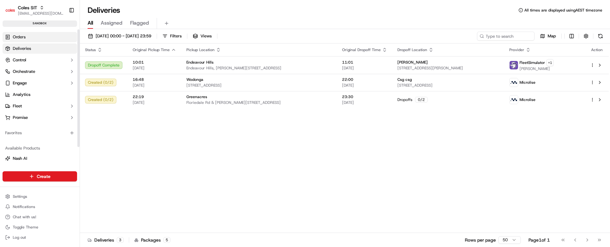
click at [24, 37] on span "Orders" at bounding box center [19, 37] width 13 height 6
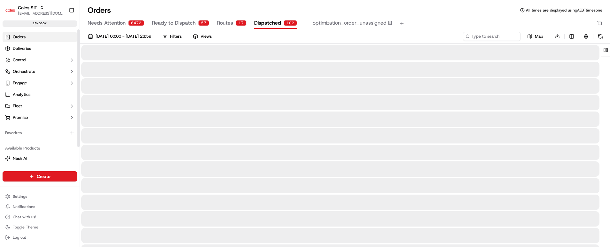
click at [271, 22] on span "Dispatched" at bounding box center [267, 23] width 27 height 8
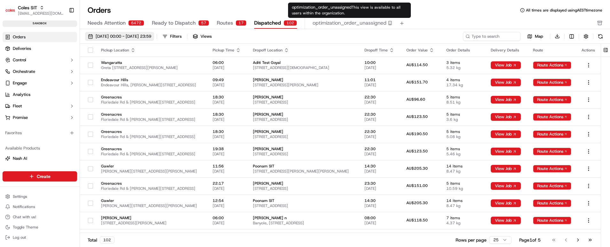
click at [147, 36] on span "[DATE] 00:00 - [DATE] 23:59" at bounding box center [124, 37] width 56 height 6
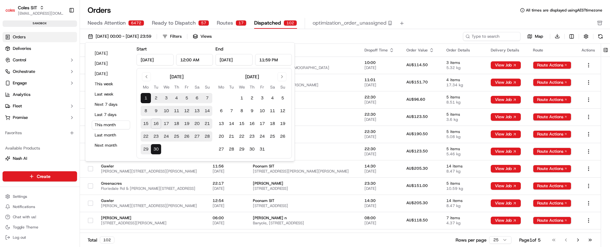
click at [454, 19] on div "Needs Attention 6472 Ready to Dispatch 57 Routes 17 Dispatched 102 optimization…" at bounding box center [341, 23] width 506 height 11
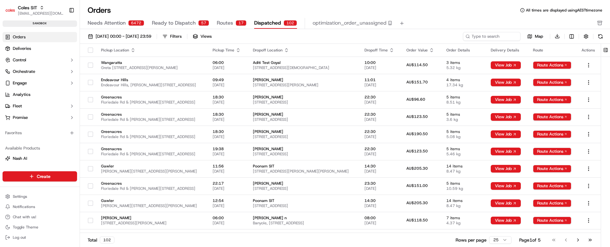
click at [485, 42] on div "01/09/2025 00:00 - 30/09/2025 23:59 Filters Views Map Download" at bounding box center [345, 38] width 530 height 12
click at [481, 36] on input at bounding box center [482, 36] width 77 height 9
paste input "232122600"
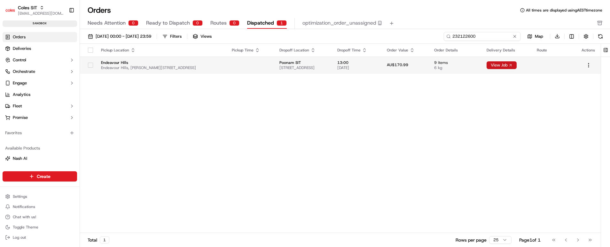
type input "232122600"
click at [511, 67] on button "View Job" at bounding box center [502, 65] width 30 height 8
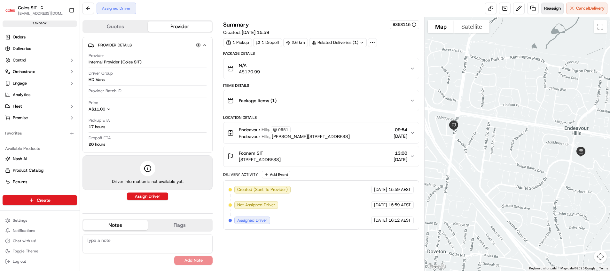
click at [554, 8] on span "Reassign" at bounding box center [552, 8] width 17 height 6
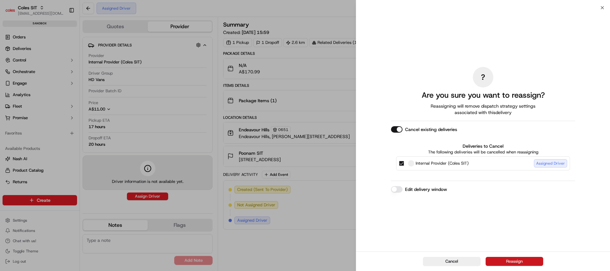
click at [517, 247] on button "Reassign" at bounding box center [515, 261] width 58 height 9
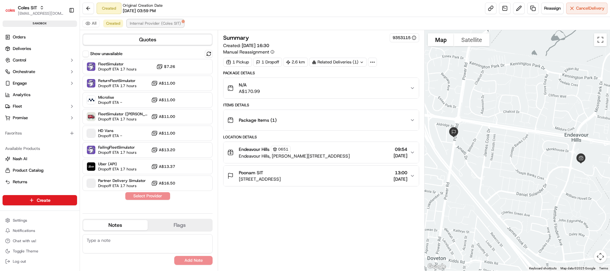
click at [155, 25] on span "Internal Provider (Coles SIT)" at bounding box center [155, 23] width 51 height 5
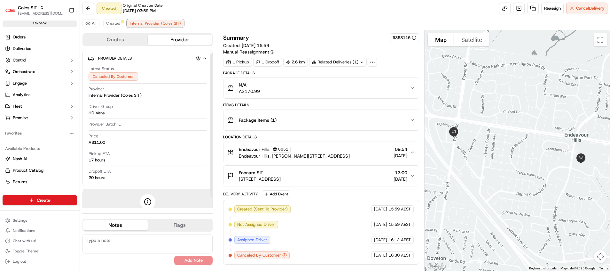
scroll to position [16, 0]
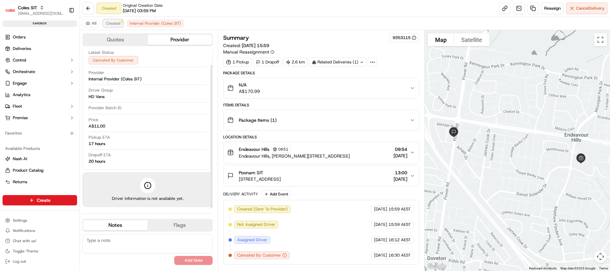
click at [108, 25] on span "Created" at bounding box center [113, 23] width 14 height 5
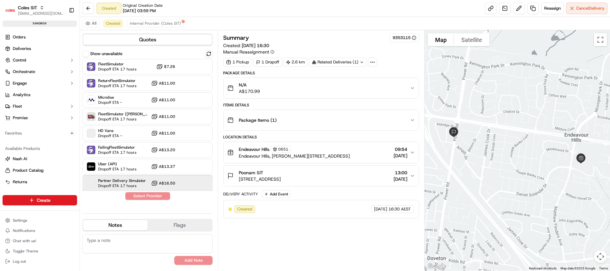
click at [130, 185] on span "Dropoff ETA 17 hours" at bounding box center [120, 185] width 45 height 5
click at [140, 197] on button "Assign Provider" at bounding box center [147, 196] width 45 height 8
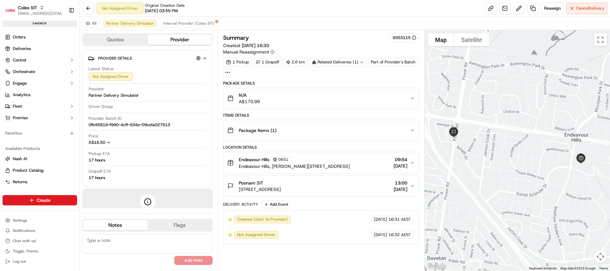
click at [237, 235] on div "Not Assigned Driver" at bounding box center [256, 235] width 44 height 8
click at [273, 203] on button "Add Event" at bounding box center [276, 204] width 28 height 8
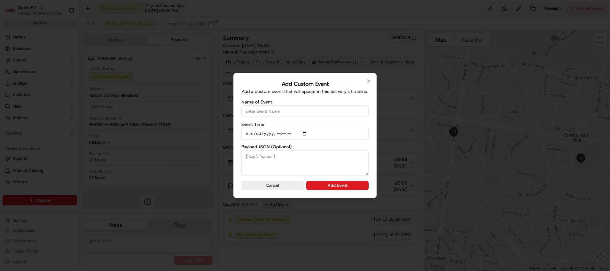
click at [273, 203] on div at bounding box center [305, 135] width 610 height 271
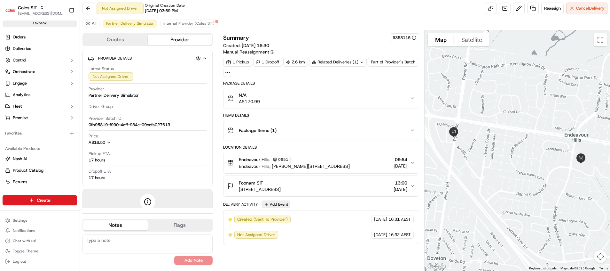
click at [273, 203] on button "Add Event" at bounding box center [276, 204] width 28 height 8
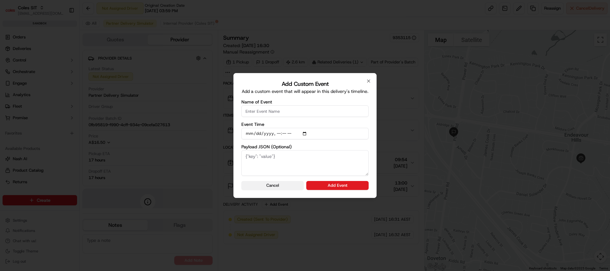
click at [280, 186] on button "Cancel" at bounding box center [272, 185] width 62 height 9
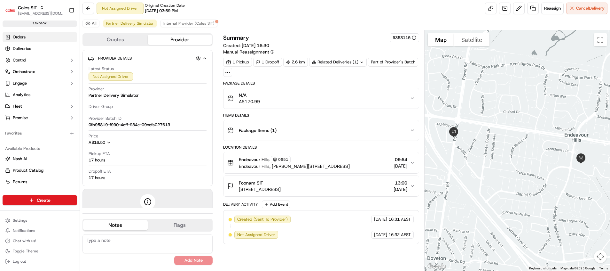
click at [25, 35] on span "Orders" at bounding box center [19, 37] width 13 height 6
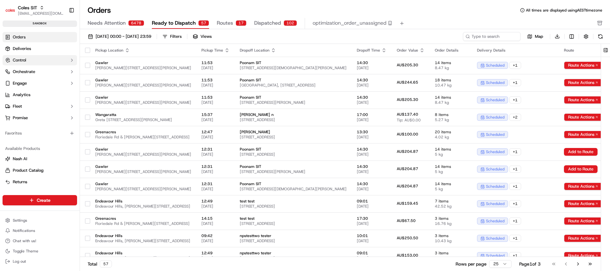
click at [20, 57] on span "Control" at bounding box center [19, 60] width 13 height 6
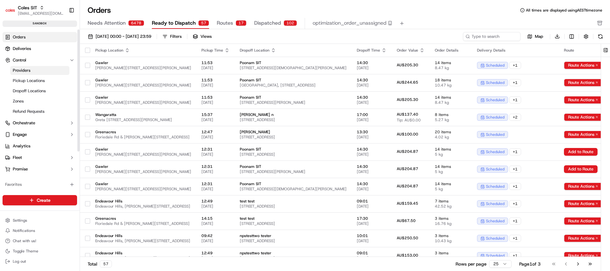
click at [32, 72] on link "Providers" at bounding box center [39, 70] width 59 height 9
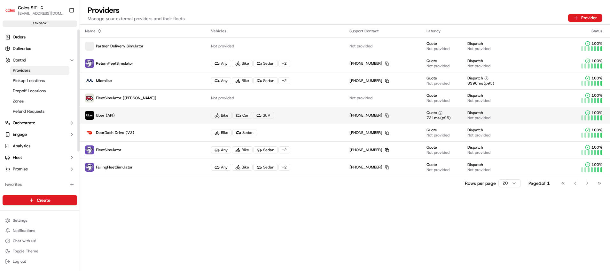
click at [107, 118] on p "Uber (API)" at bounding box center [143, 115] width 116 height 9
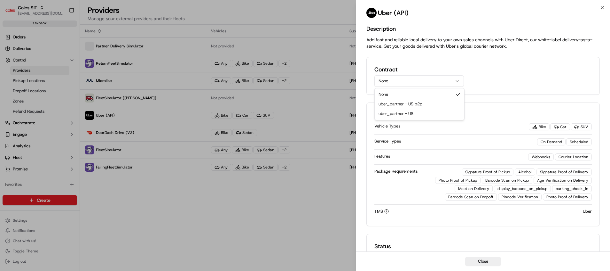
click at [458, 83] on icon "button" at bounding box center [457, 80] width 5 height 5
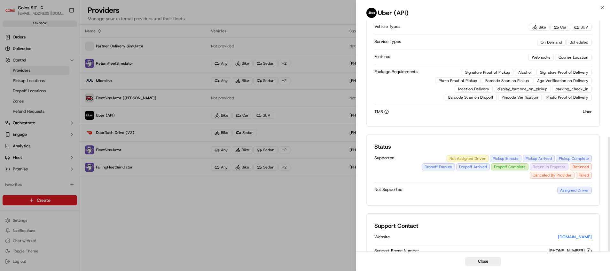
scroll to position [235, 0]
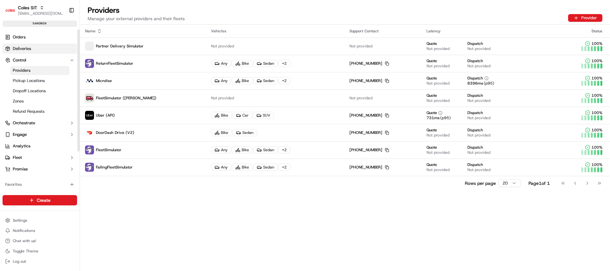
click at [28, 49] on span "Deliveries" at bounding box center [22, 49] width 18 height 6
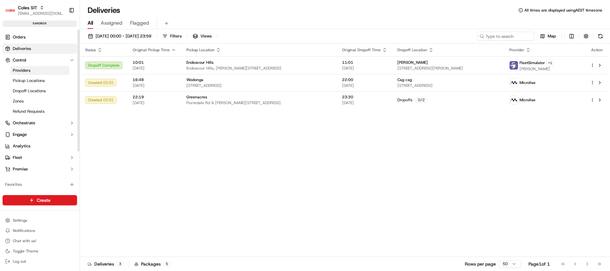
click at [32, 70] on link "Providers" at bounding box center [39, 70] width 59 height 9
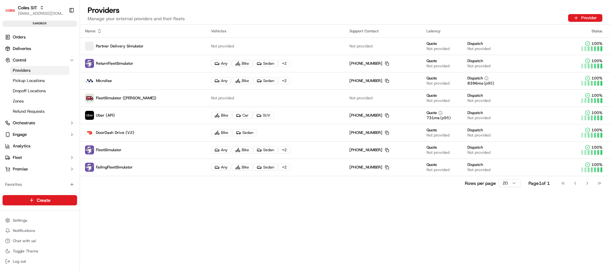
click at [259, 13] on div "Providers Manage your external providers and their fleets Provider" at bounding box center [345, 14] width 530 height 19
